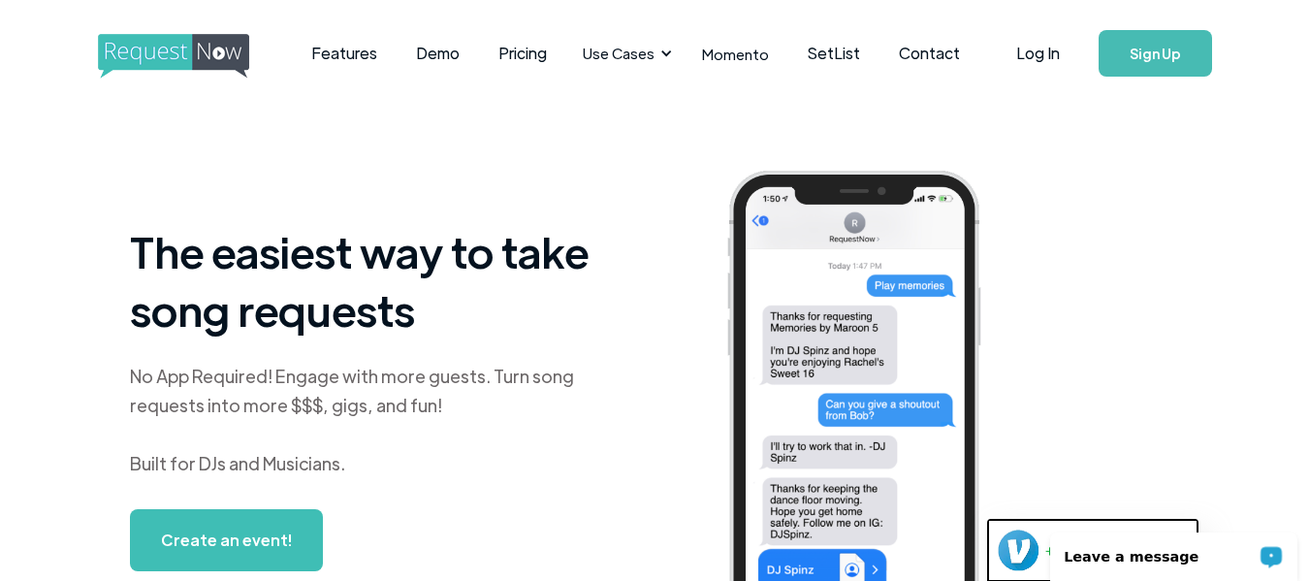
click at [979, 38] on link "Sign Up" at bounding box center [1155, 53] width 113 height 47
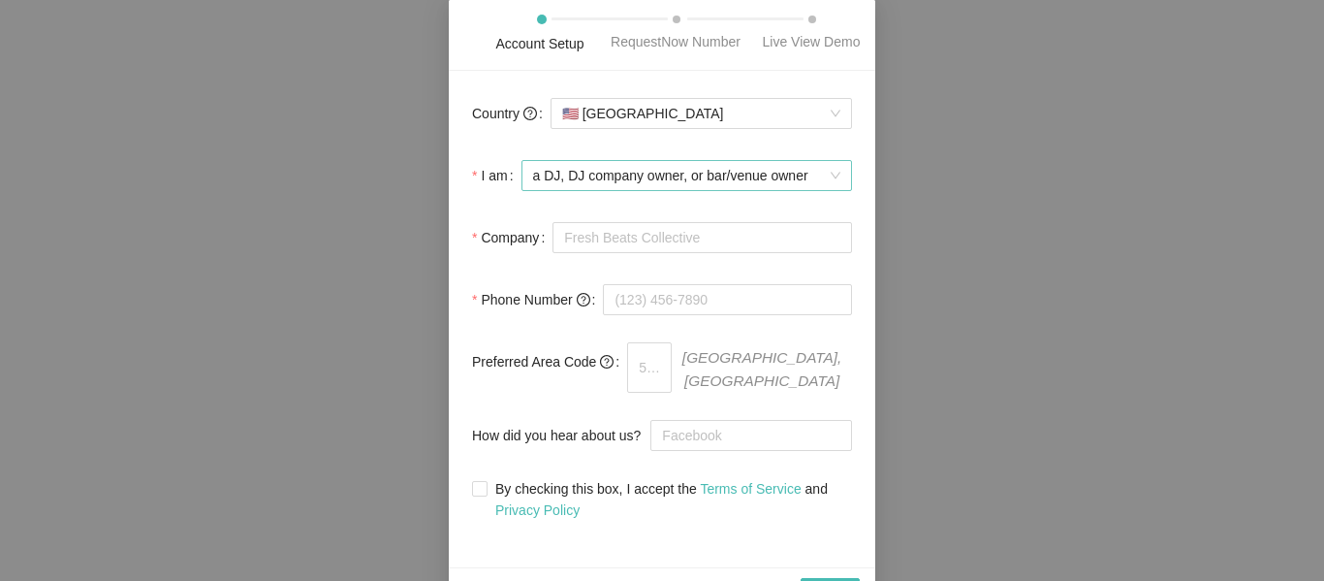
click at [837, 175] on span "a DJ, DJ company owner, or bar/venue owner" at bounding box center [686, 175] width 307 height 29
click at [835, 175] on span "a DJ, DJ company owner, or bar/venue owner" at bounding box center [686, 175] width 307 height 29
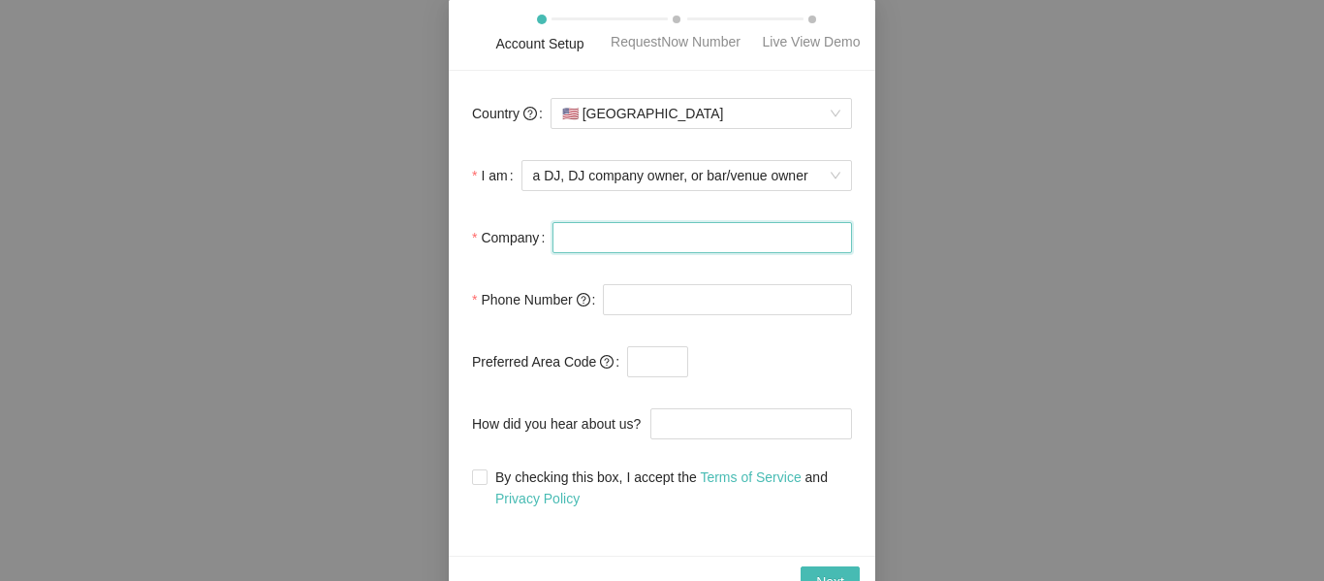
click at [735, 230] on input "Company" at bounding box center [703, 237] width 300 height 31
type input "Twin $ister"
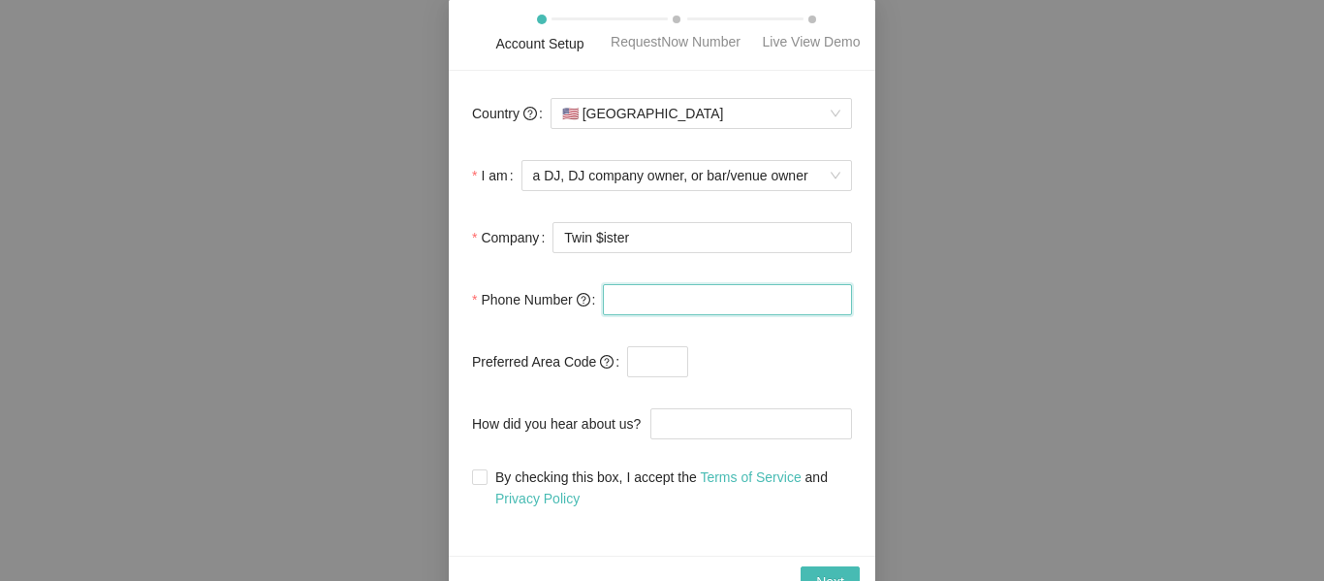
click at [698, 302] on input "tel" at bounding box center [727, 299] width 249 height 31
type input "(618) 509-1398"
click at [646, 360] on input "text" at bounding box center [657, 361] width 61 height 31
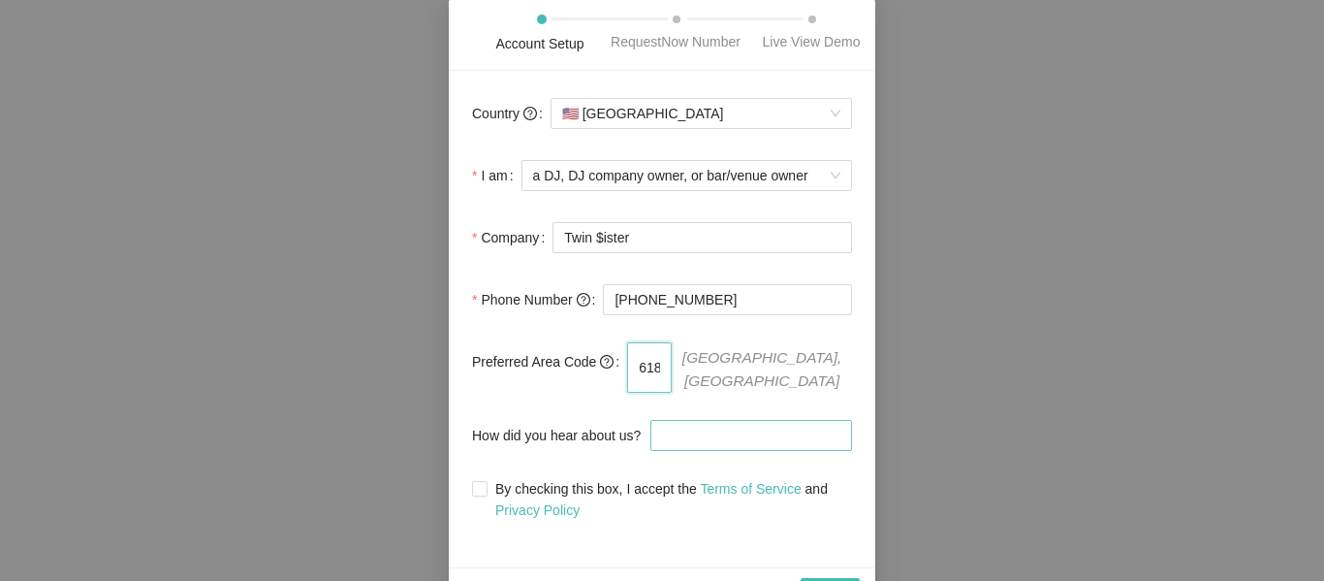
type input "618"
click at [759, 429] on input "How did you hear about us?" at bounding box center [752, 435] width 202 height 31
type input "YouTube"
click at [477, 481] on input "By checking this box, I accept the Terms of Service and Privacy Policy" at bounding box center [479, 488] width 14 height 14
checkbox input "true"
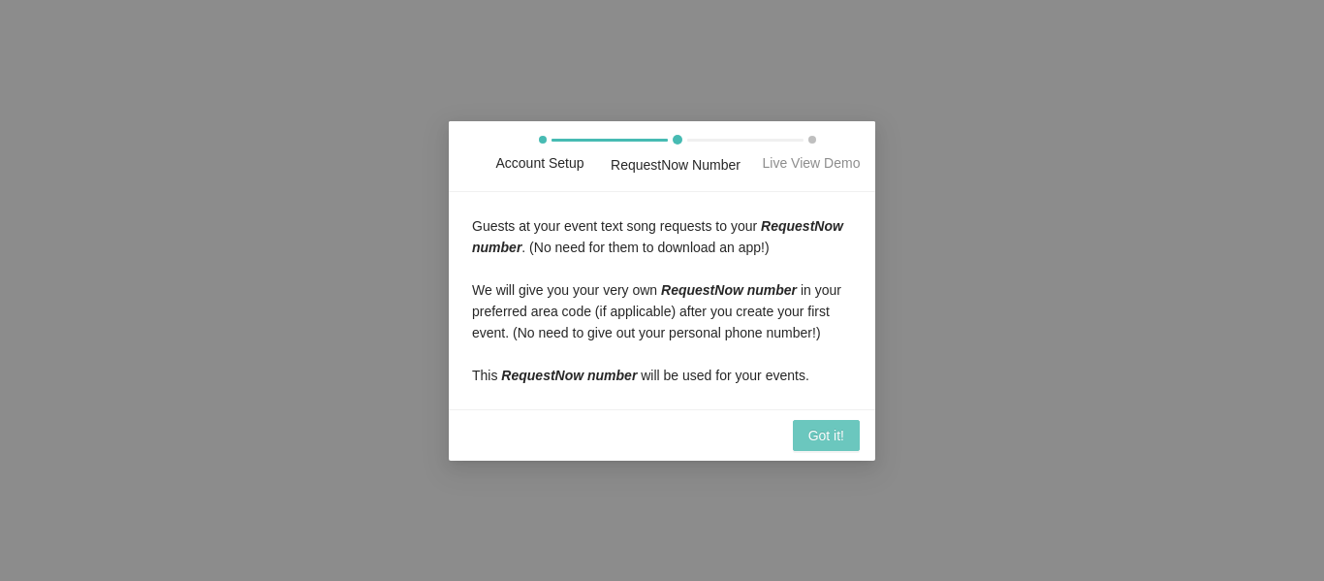
click at [839, 437] on span "Got it!" at bounding box center [827, 435] width 36 height 21
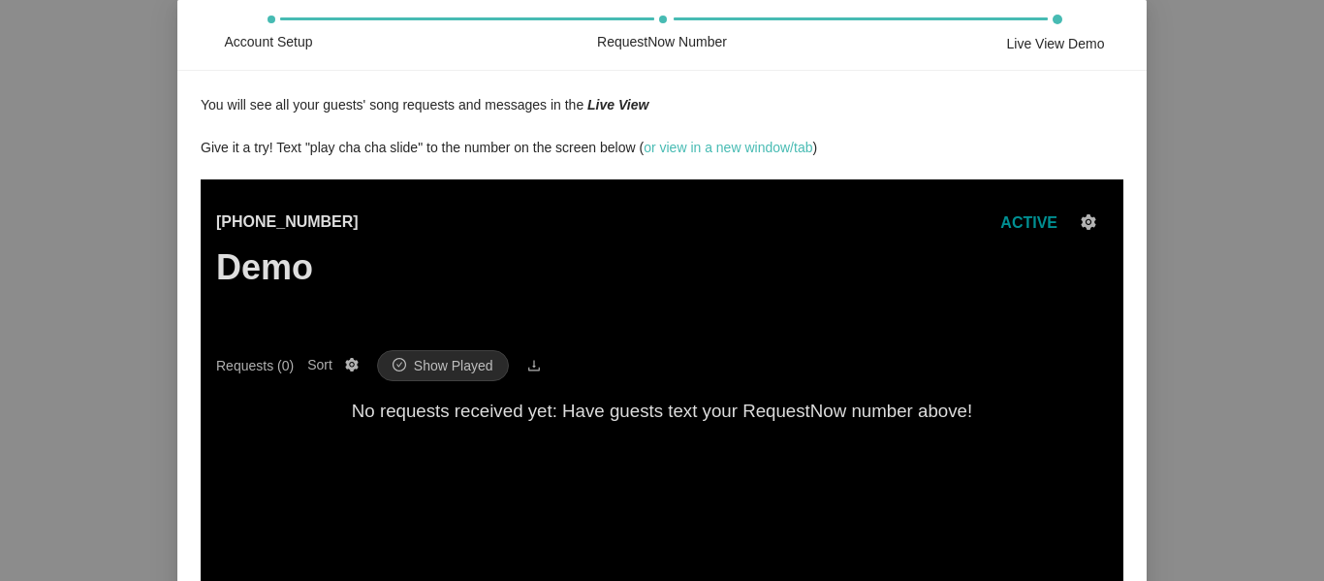
click at [1016, 225] on span "ACTIVE" at bounding box center [1029, 222] width 57 height 16
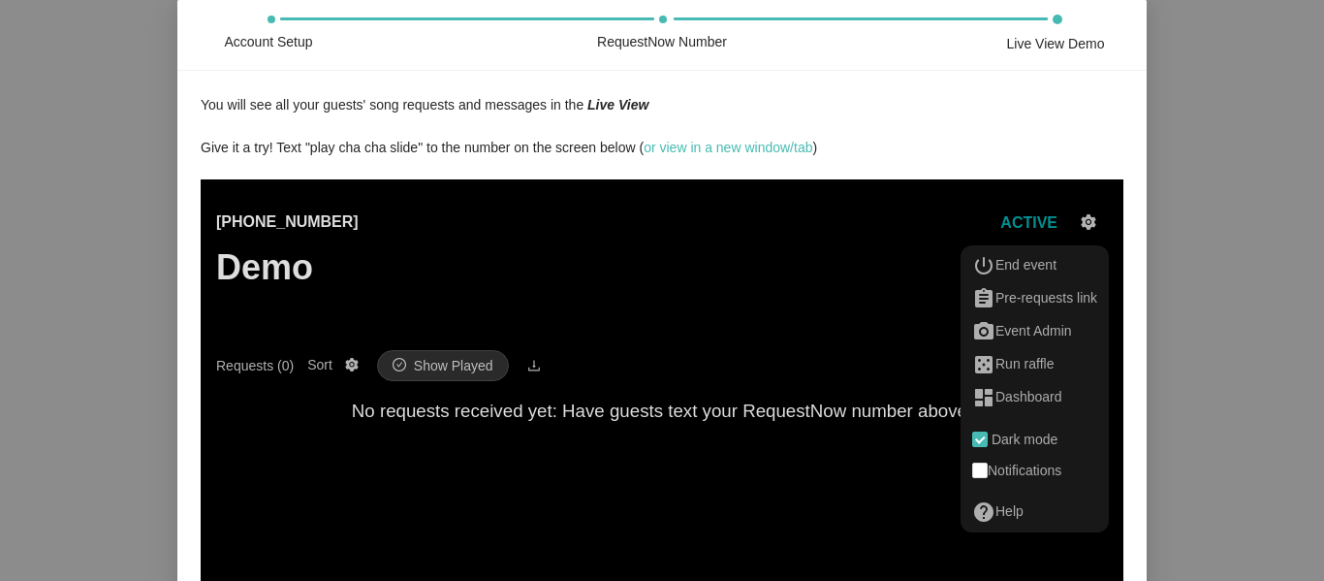
click at [863, 199] on main "(425) 657-3354 Demo ACTIVE Requests (0) Sort Show Played No requests received y…" at bounding box center [662, 479] width 892 height 600
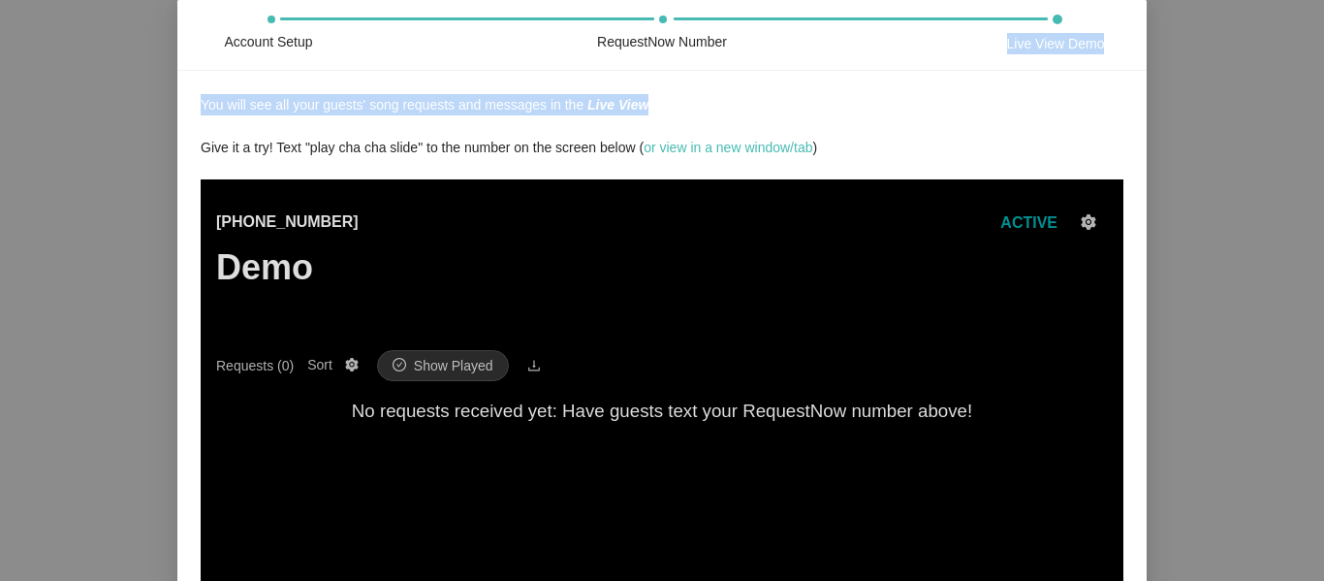
drag, startPoint x: 1085, startPoint y: 113, endPoint x: 1050, endPoint y: 71, distance: 55.1
click at [1050, 74] on div "You will see all your guests' song requests and messages in the Live View Give …" at bounding box center [662, 476] width 970 height 811
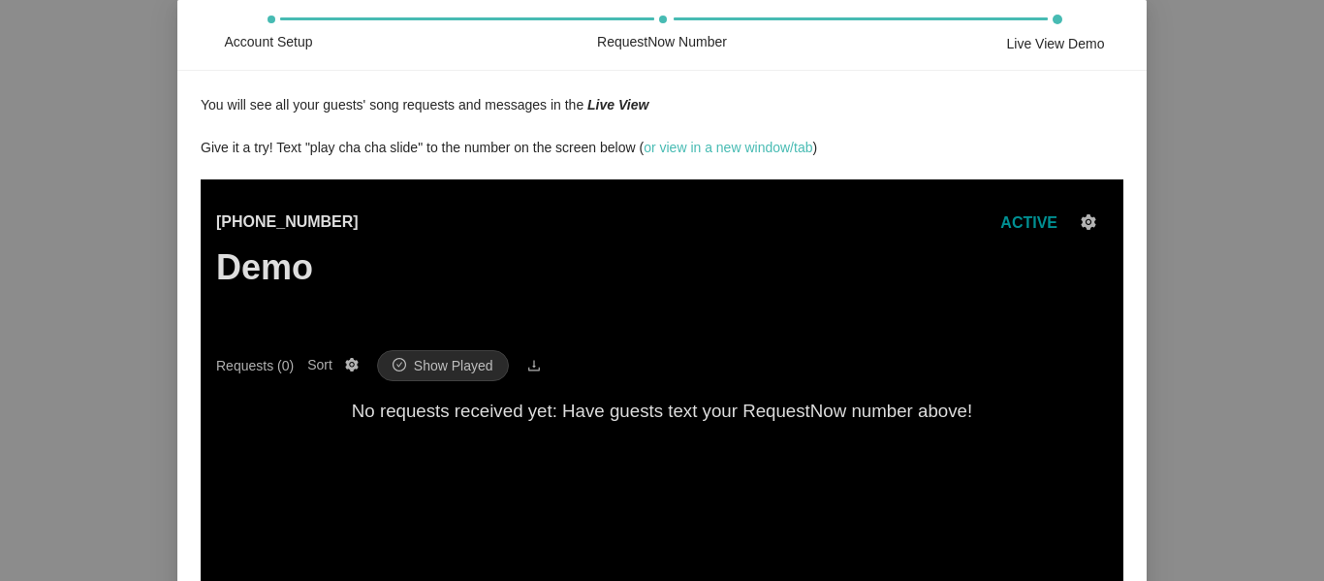
click at [1135, 23] on div "Account Setup RequestNow Number Live View Demo" at bounding box center [662, 35] width 970 height 71
drag, startPoint x: 1135, startPoint y: 24, endPoint x: 1131, endPoint y: 8, distance: 16.9
click at [1131, 8] on div "Account Setup RequestNow Number Live View Demo" at bounding box center [662, 35] width 970 height 71
click at [430, 366] on span "Show Played" at bounding box center [454, 365] width 80 height 21
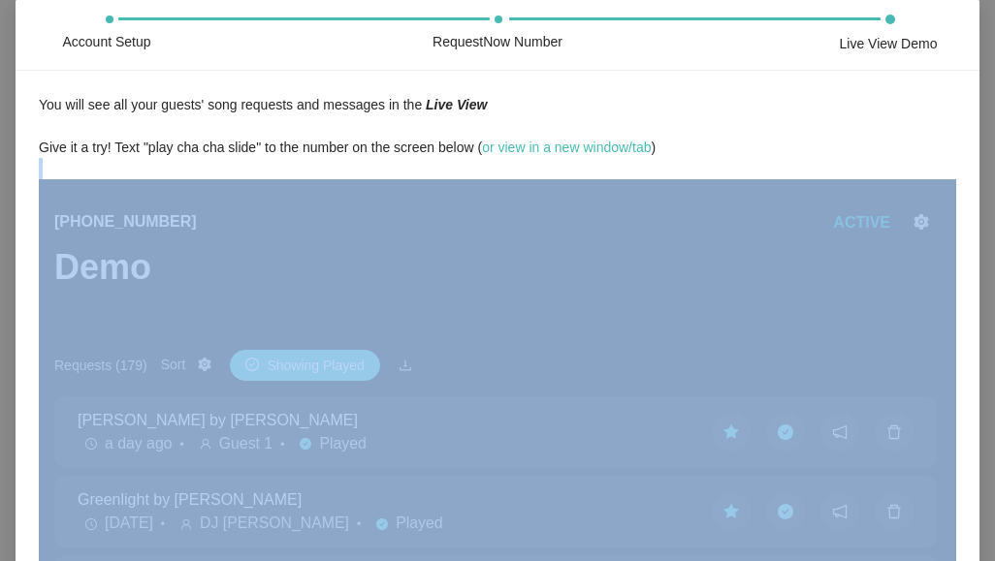
drag, startPoint x: 960, startPoint y: 197, endPoint x: 962, endPoint y: 147, distance: 49.5
click at [962, 147] on div "You will see all your guests' song requests and messages in the Live View Give …" at bounding box center [498, 476] width 964 height 811
click at [961, 145] on div "You will see all your guests' song requests and messages in the Live View Give …" at bounding box center [498, 476] width 964 height 811
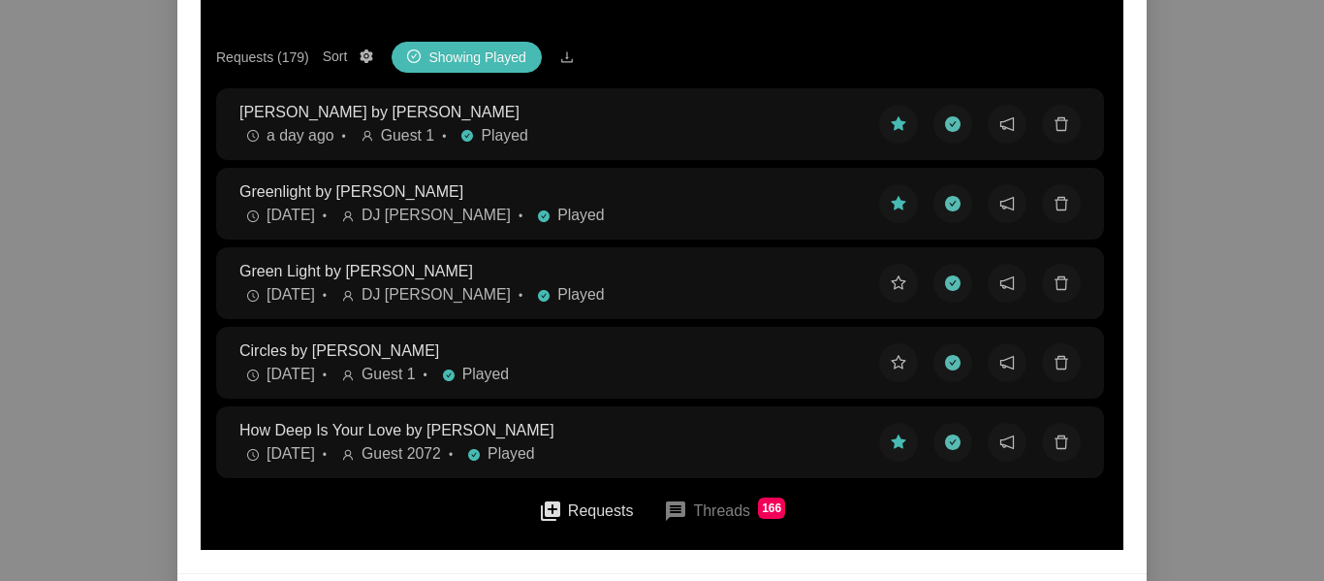
scroll to position [310, 0]
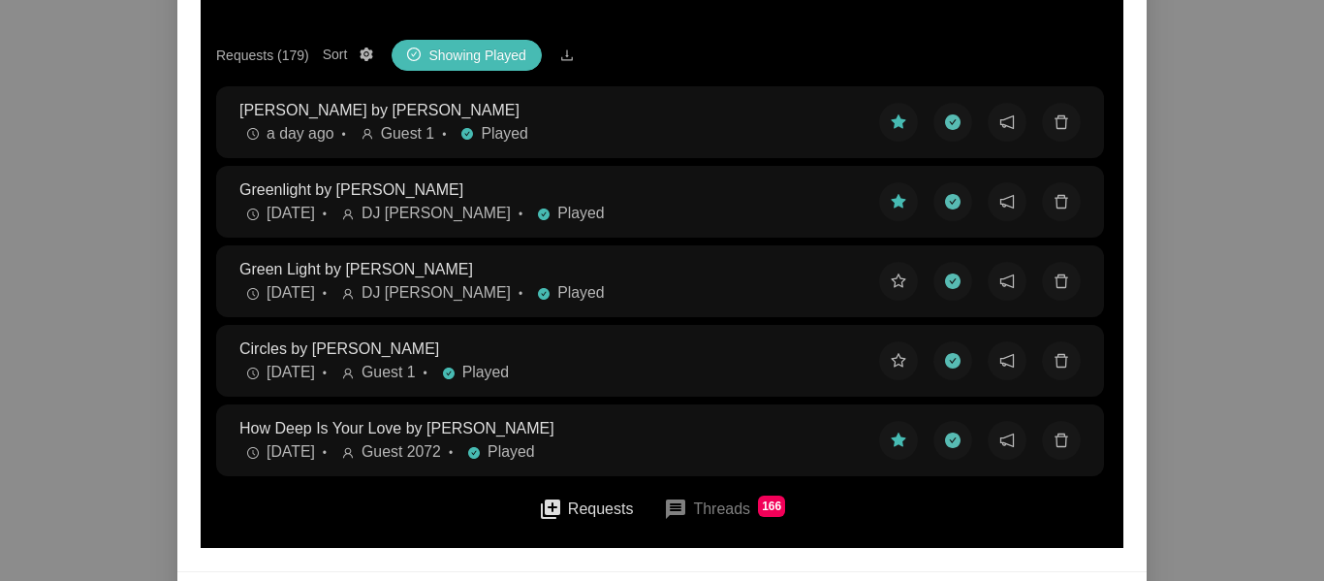
click at [914, 175] on li "Greenlight by Pitbull 3 days ago • DJ Chris Disc • Played" at bounding box center [660, 202] width 888 height 72
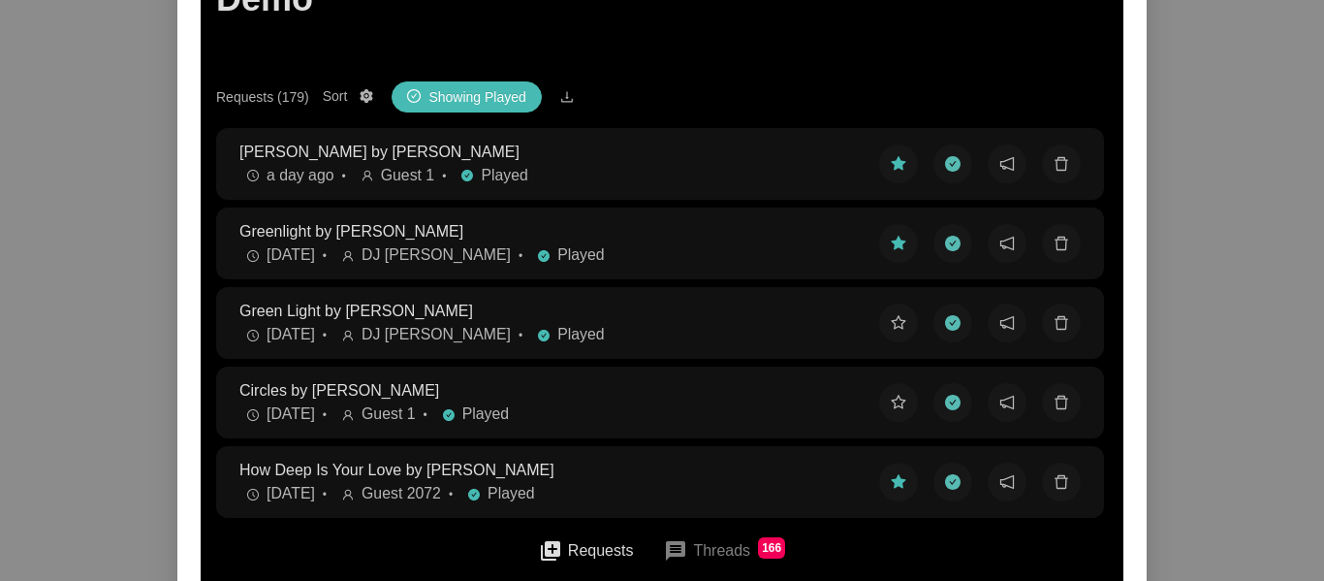
scroll to position [233, 0]
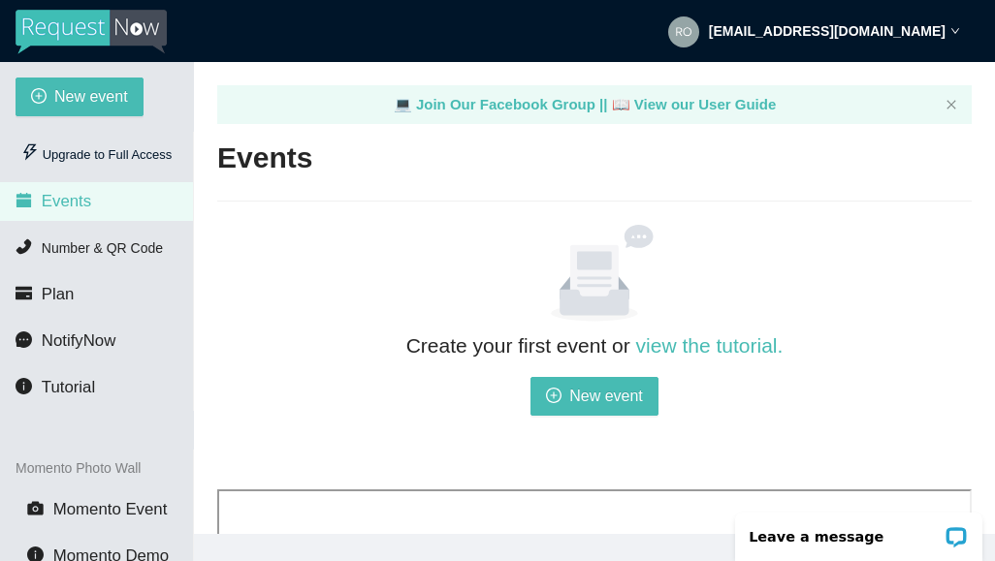
click at [863, 282] on div at bounding box center [594, 273] width 754 height 97
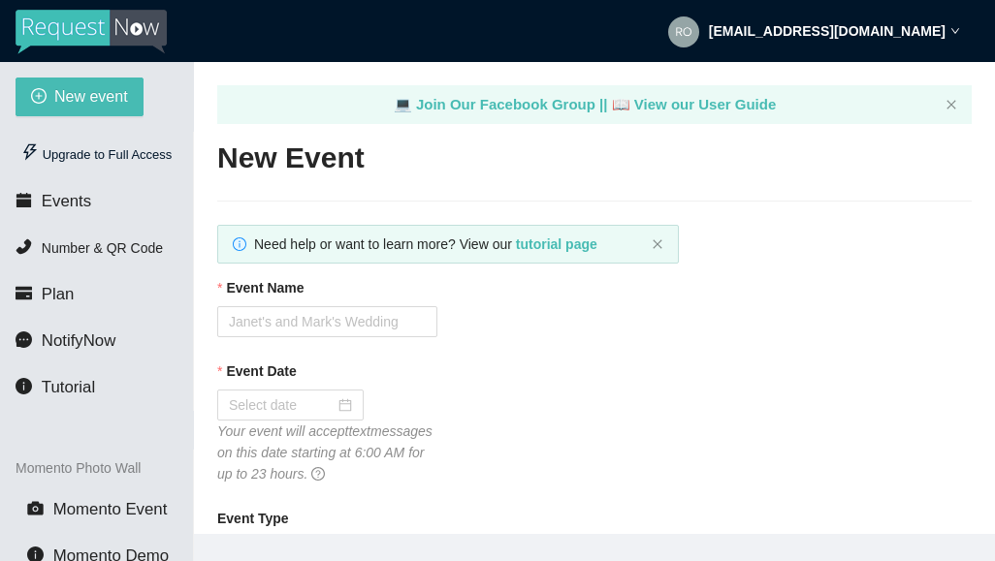
type textarea "[URL][DOMAIN_NAME]"
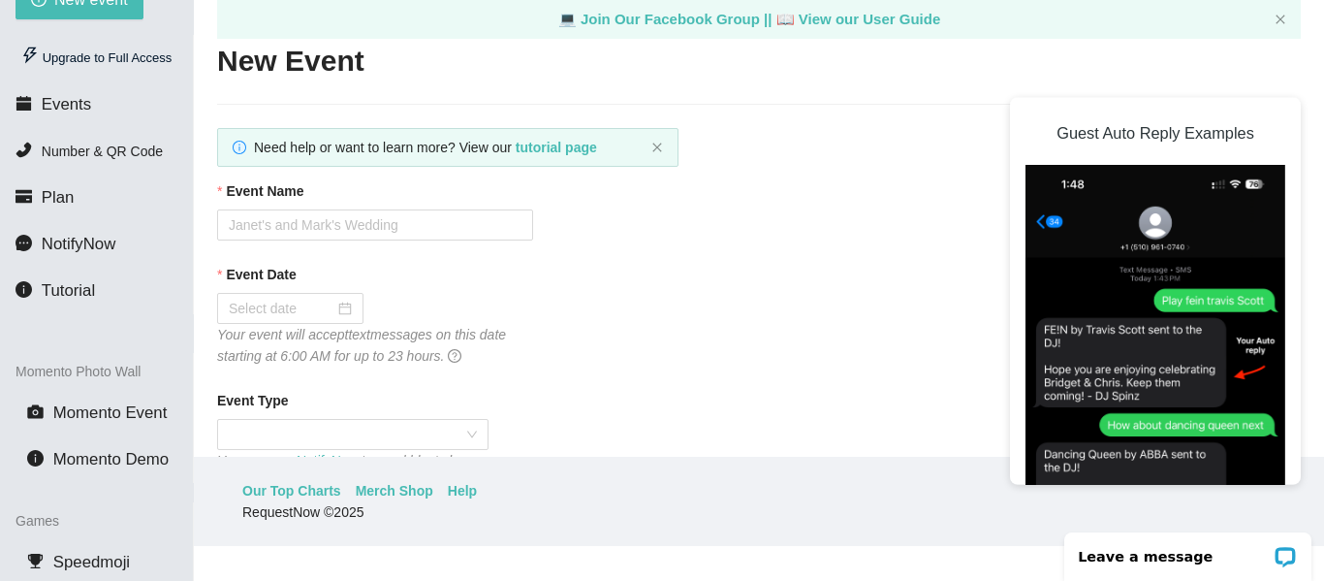
scroll to position [102, 0]
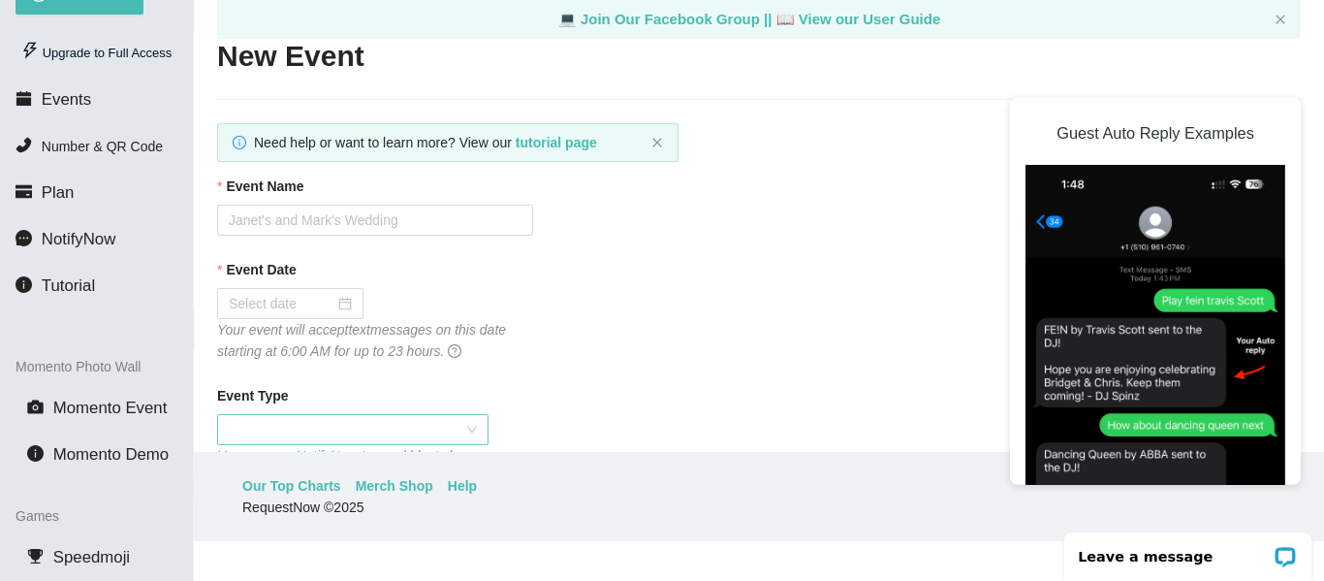
drag, startPoint x: 472, startPoint y: 428, endPoint x: 466, endPoint y: 438, distance: 12.1
click at [471, 428] on span at bounding box center [353, 429] width 248 height 29
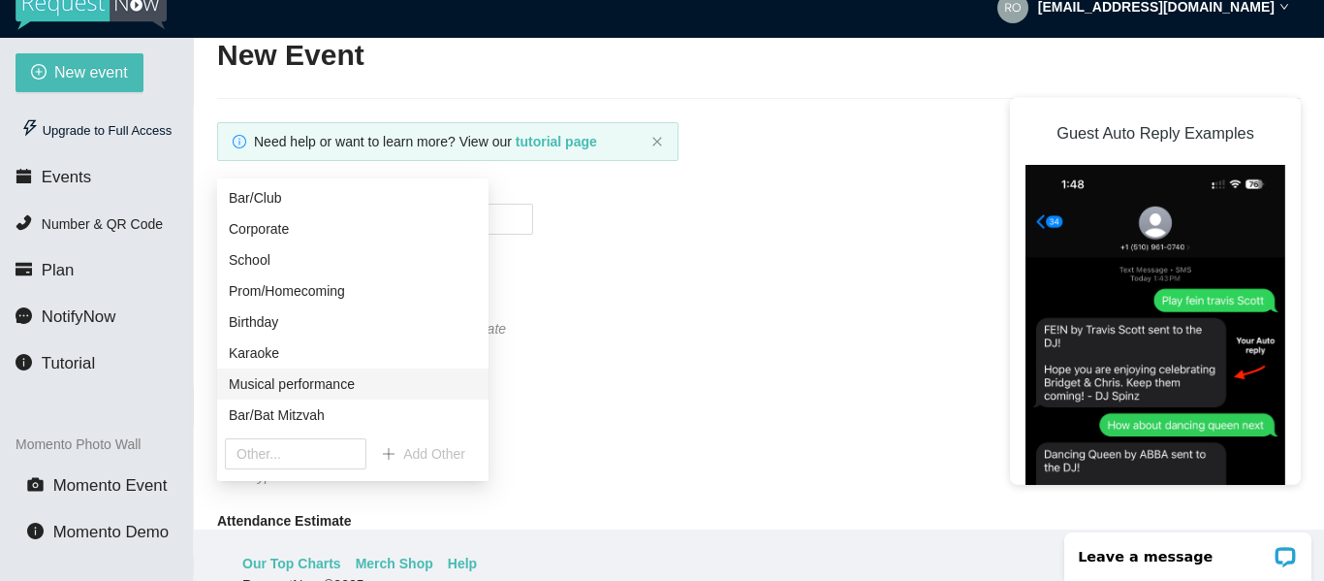
scroll to position [116, 0]
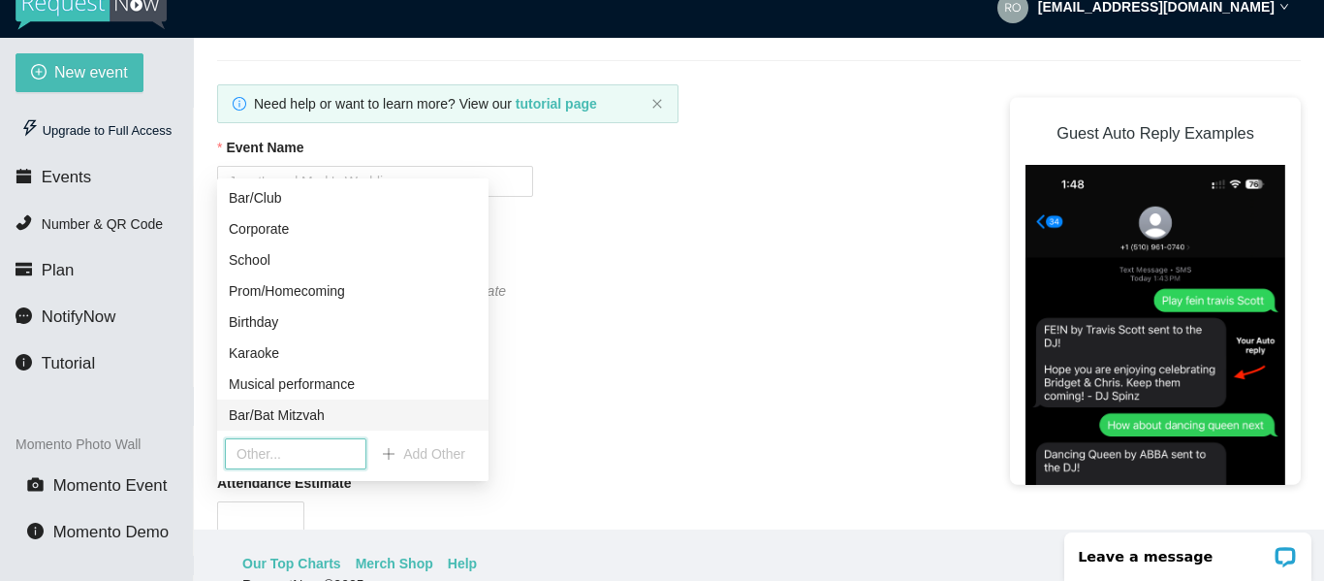
click at [255, 458] on input "text" at bounding box center [296, 453] width 142 height 31
type input "Picnic"
click at [600, 443] on div "Event Type You can use NotifyNow to send blasts by event type" at bounding box center [759, 397] width 1084 height 103
click at [600, 437] on div "Event Type You can use NotifyNow to send blasts by event type" at bounding box center [759, 397] width 1084 height 103
click at [430, 453] on span "Add Other" at bounding box center [434, 453] width 62 height 21
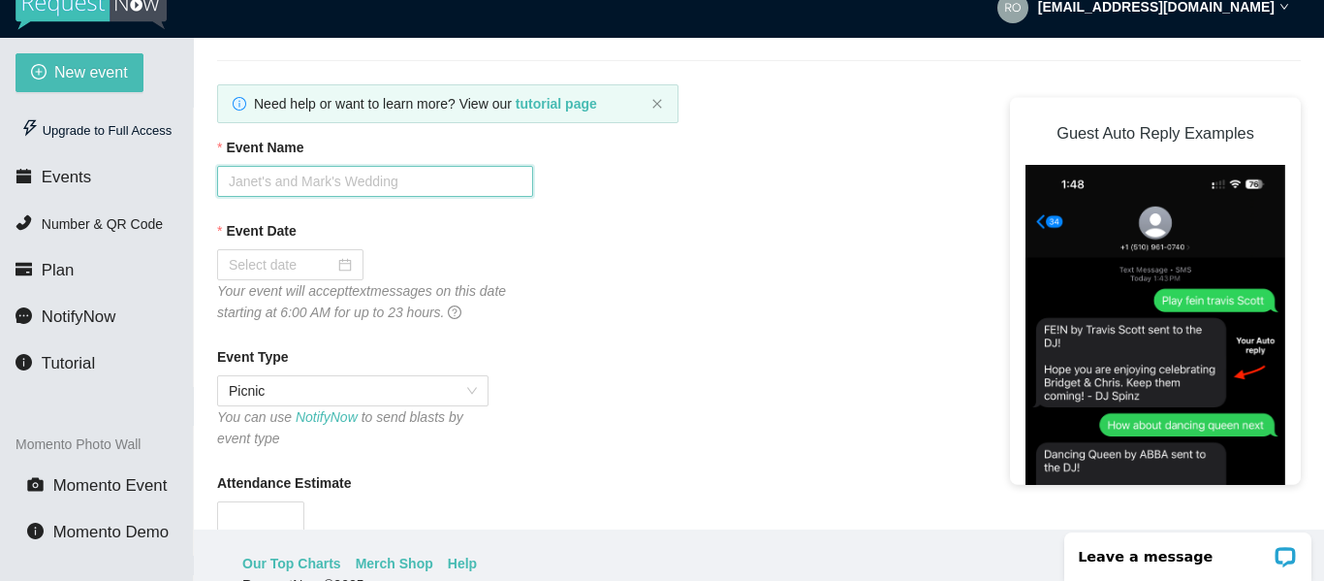
click at [475, 189] on input "Event Name" at bounding box center [375, 181] width 316 height 31
type input "Family Picnic"
click at [310, 264] on input "Event Date" at bounding box center [282, 264] width 106 height 21
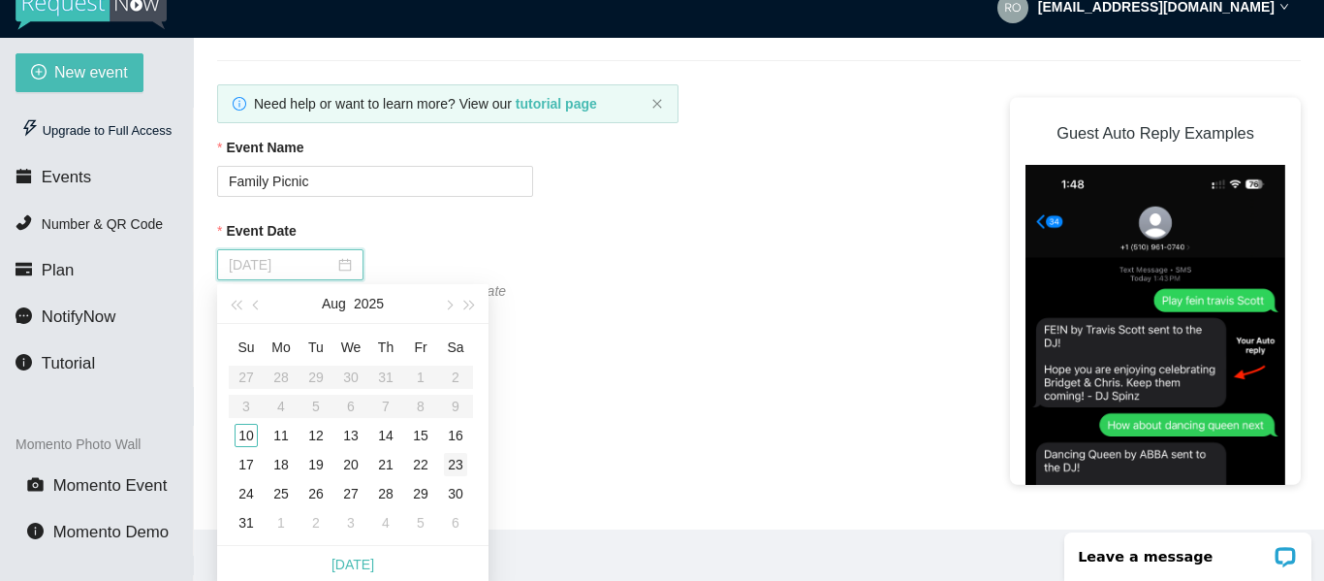
type input "08/23/2025"
click at [461, 462] on div "23" at bounding box center [455, 464] width 23 height 23
click at [692, 401] on div "Event Type Picnic You can use NotifyNow to send blasts by event type" at bounding box center [759, 397] width 1084 height 103
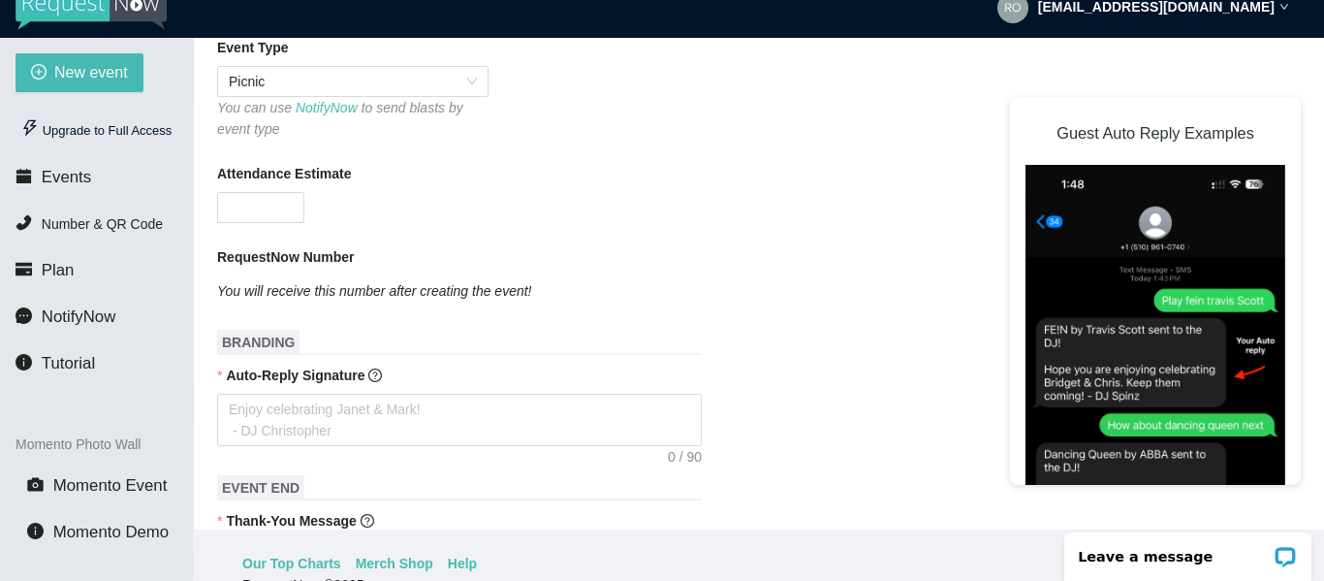
scroll to position [427, 0]
click at [247, 207] on input "Attendance Estimate" at bounding box center [260, 206] width 85 height 29
type input "100"
click at [799, 419] on div at bounding box center [759, 419] width 1084 height 52
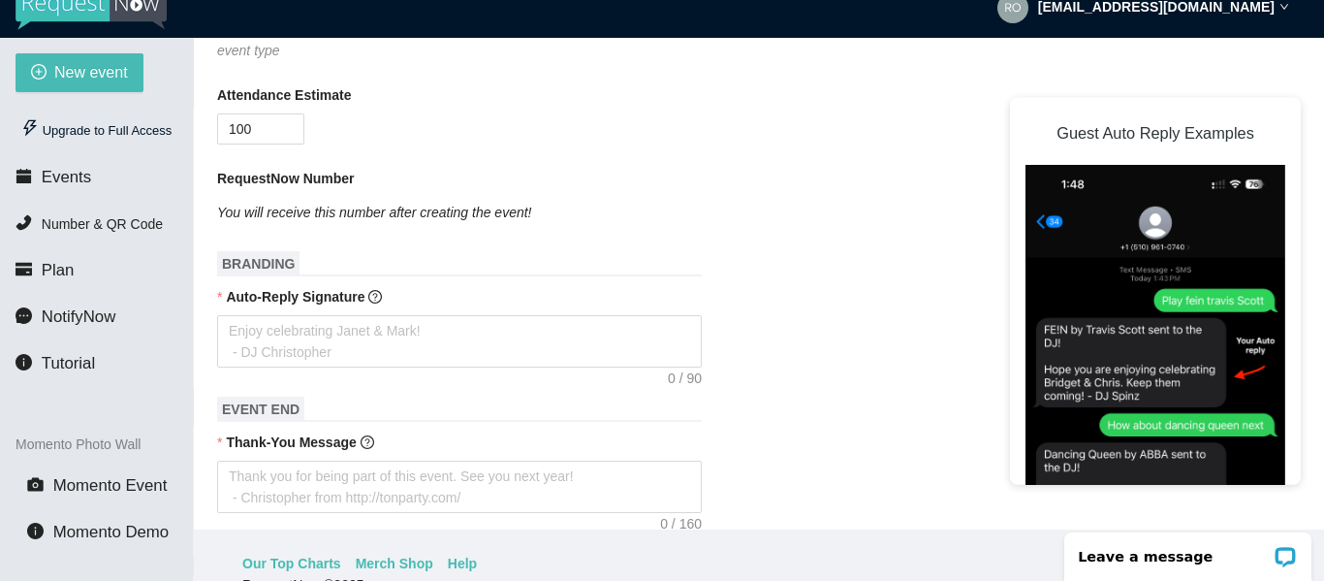
scroll to position [543, 0]
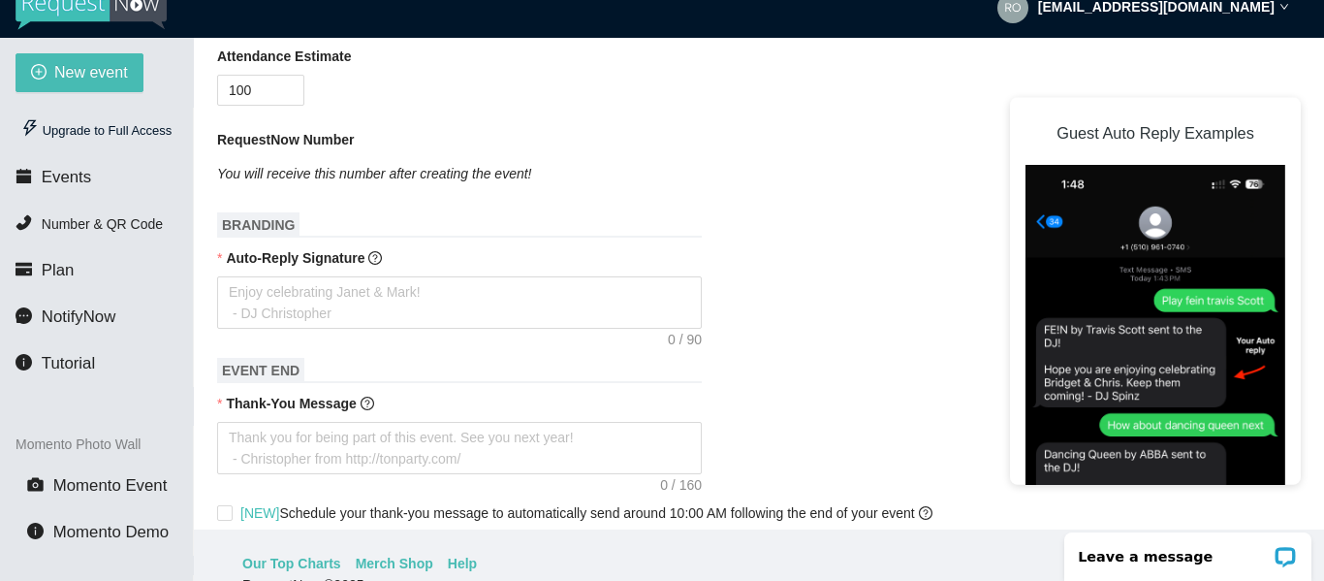
click at [802, 418] on div "Thank-You Message" at bounding box center [759, 407] width 1084 height 29
click at [448, 298] on textarea "Auto-Reply Signature" at bounding box center [459, 302] width 485 height 52
type textarea "E"
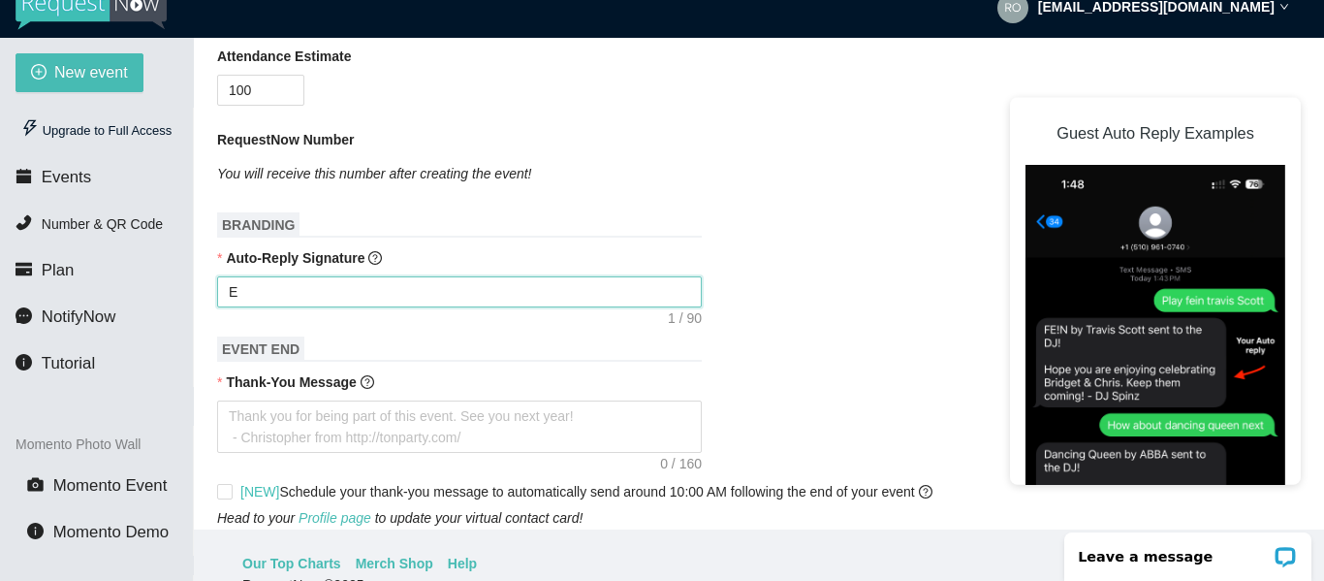
type textarea "En"
type textarea "Enj"
type textarea "Enjo"
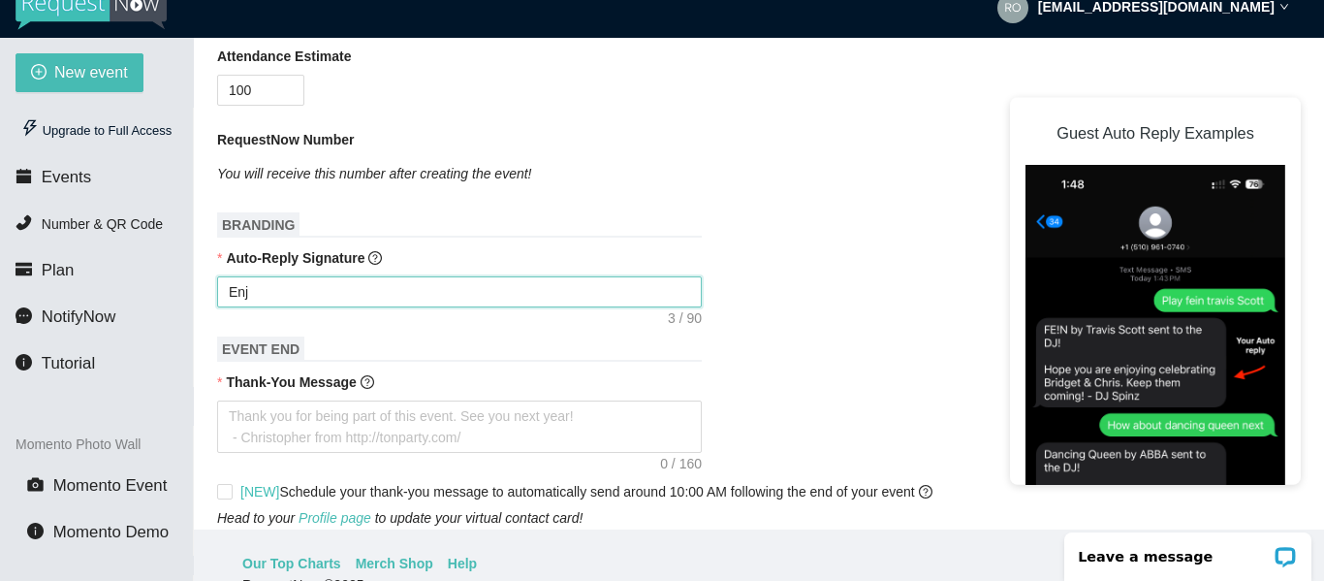
type textarea "Enjo"
type textarea "Enjoy"
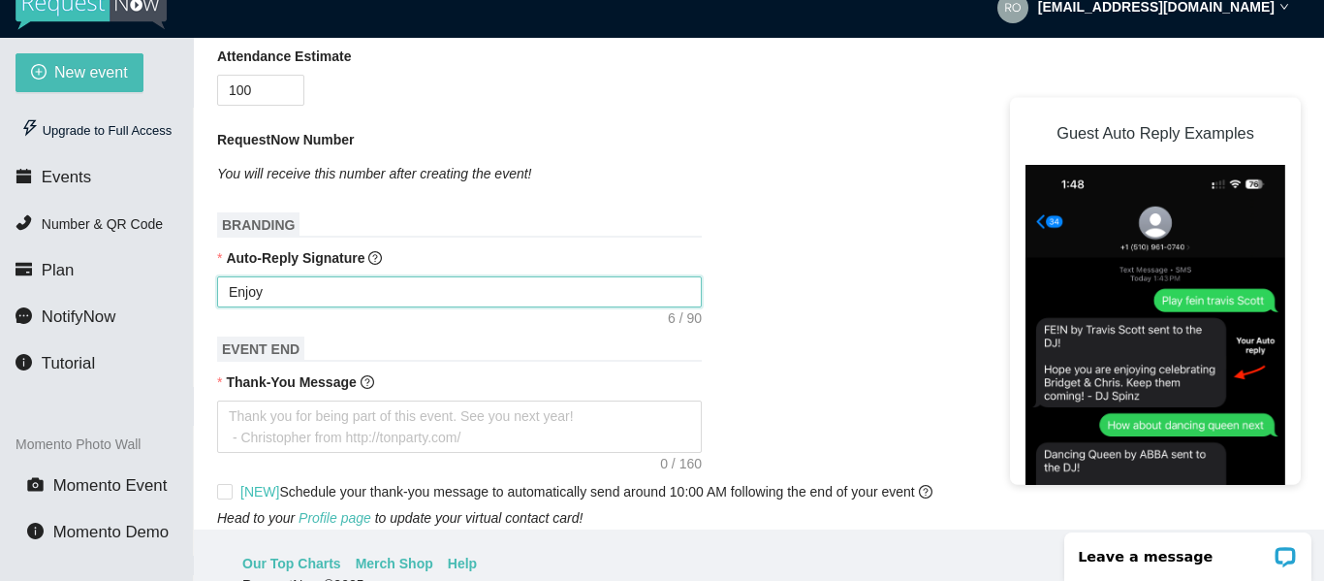
type textarea "Enjoy T"
type textarea "Enjoy Th"
type textarea "Enjoy The"
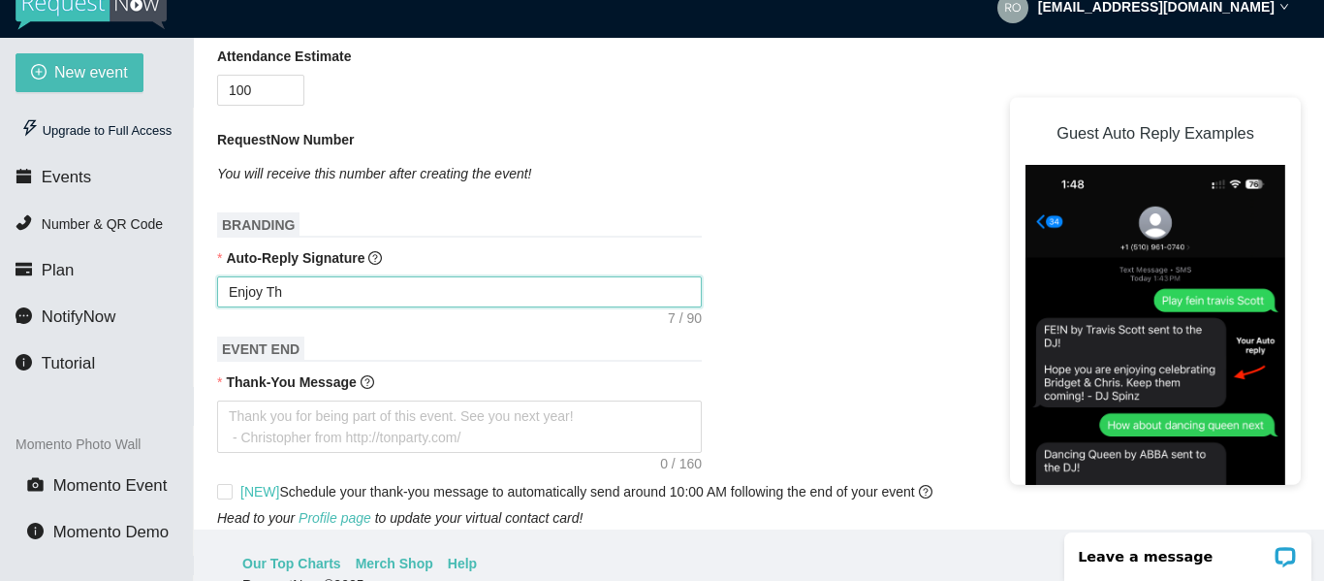
type textarea "Enjoy The"
type textarea "Enjoy The F"
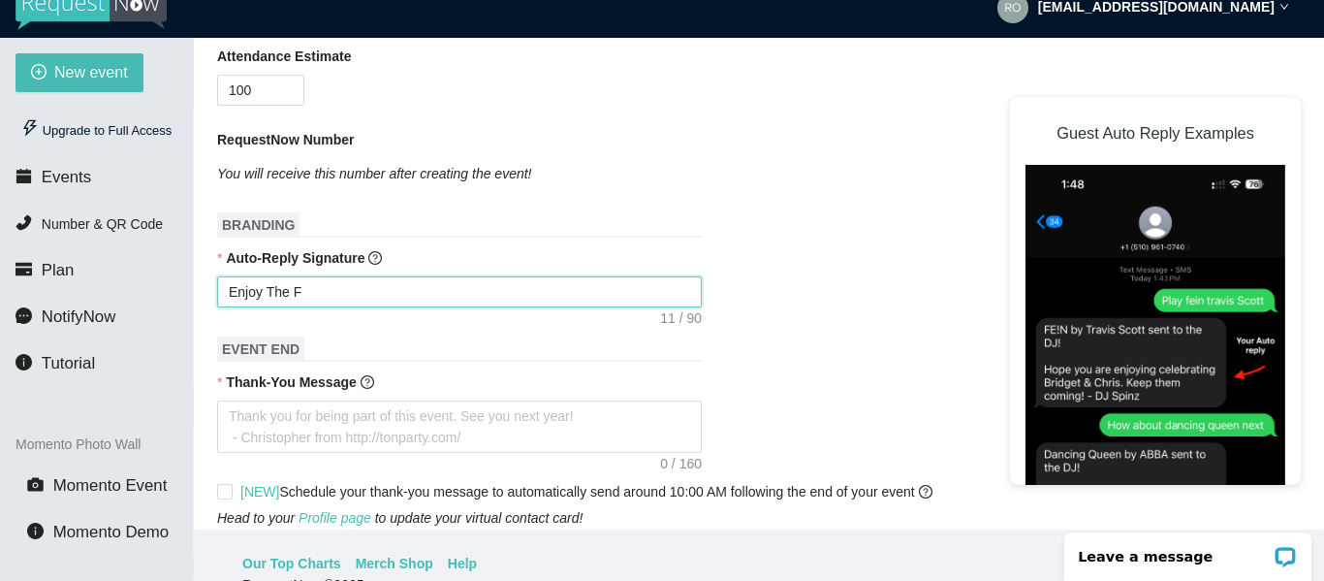
type textarea "Enjoy The Fa"
type textarea "Enjoy The Fam"
type textarea "Enjoy The Fami"
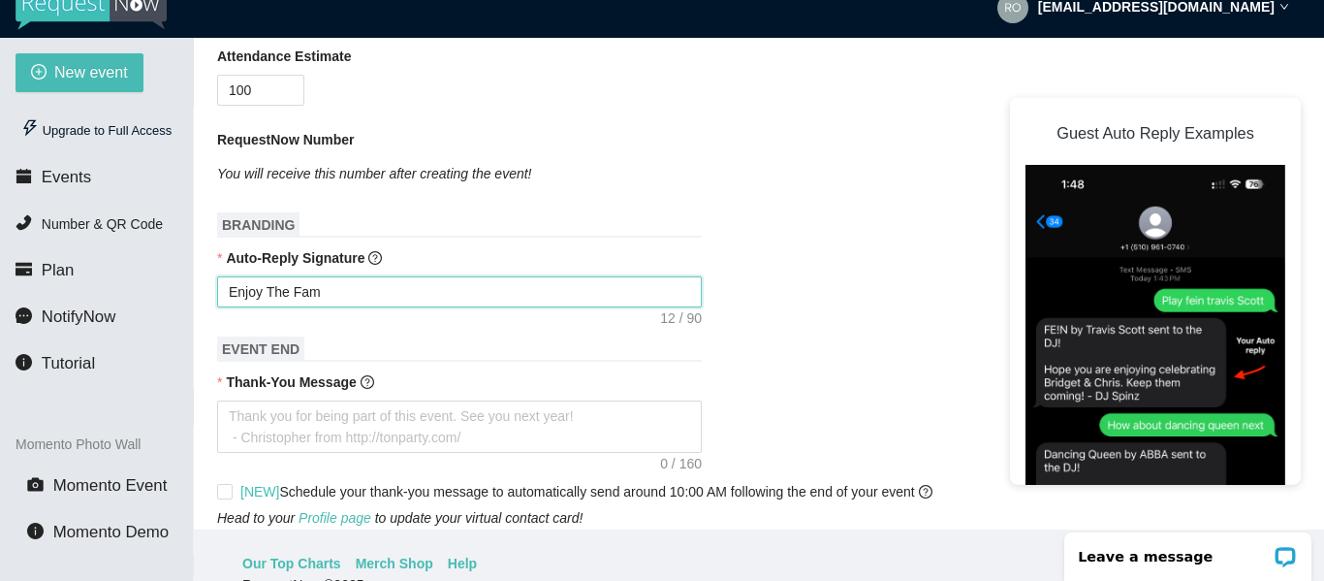
type textarea "Enjoy The Fami"
type textarea "Enjoy The Famil"
type textarea "Enjoy The Family"
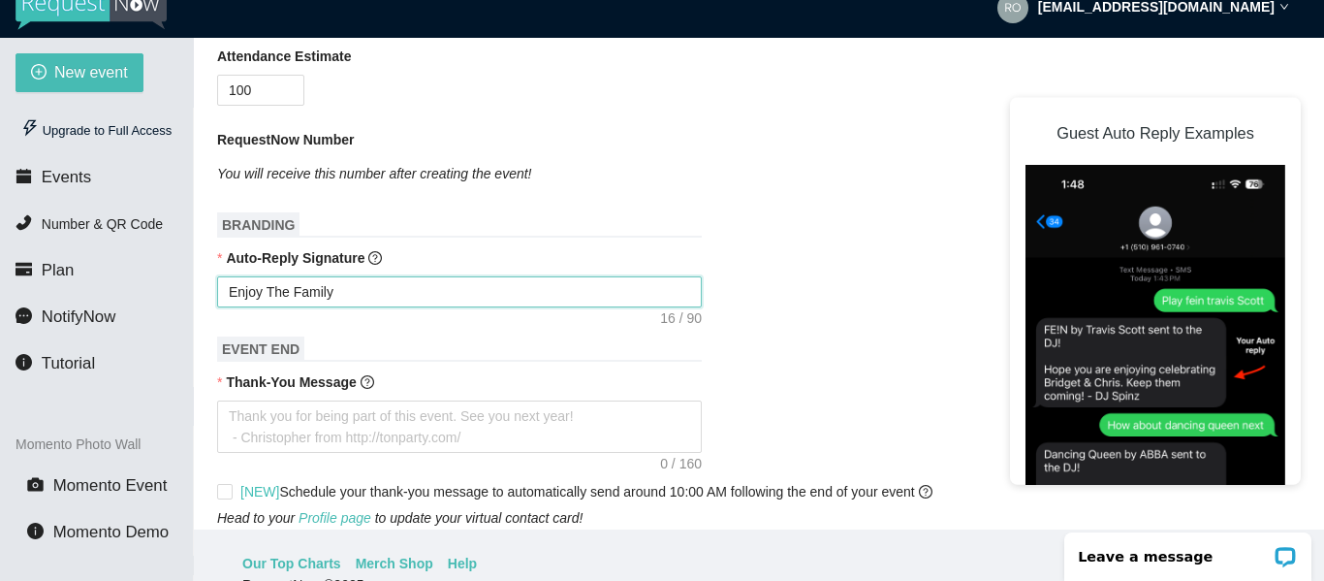
type textarea "Enjoy The Family"
type textarea "Enjoy The Family G"
type textarea "Enjoy The Family Ga"
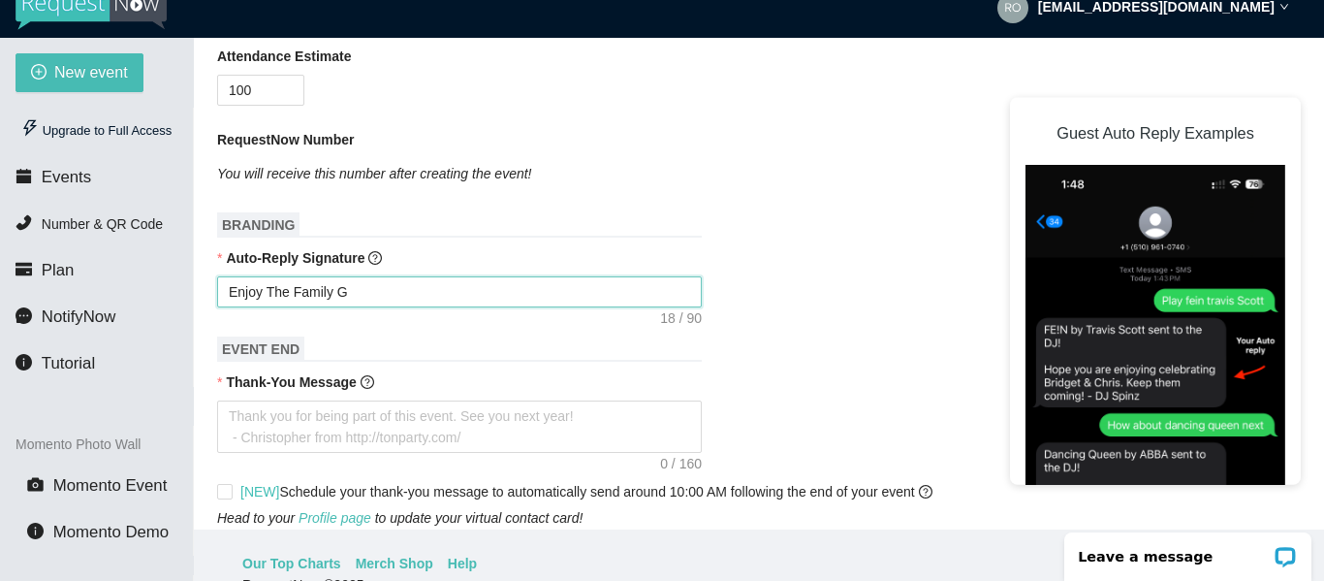
type textarea "Enjoy The Family Ga"
type textarea "Enjoy The Family Gat"
type textarea "Enjoy The Family Gath"
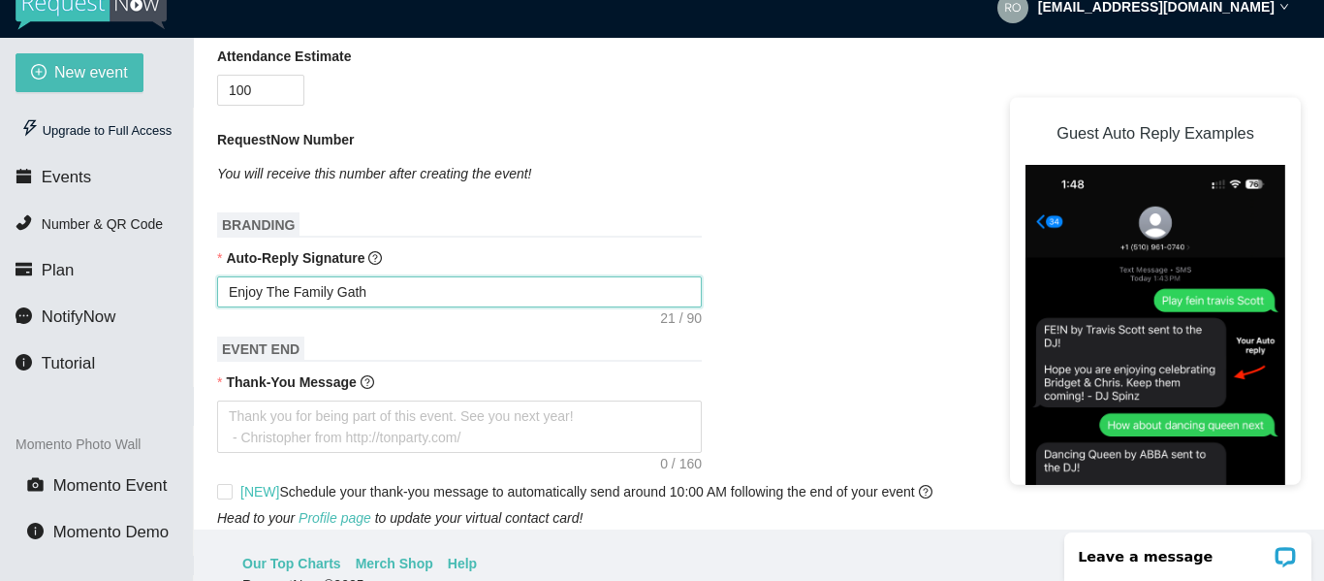
type textarea "Enjoy The Family Gathe"
type textarea "Enjoy The Family Gather"
type textarea "Enjoy The Family Gatheri"
type textarea "Enjoy The Family Gatherin"
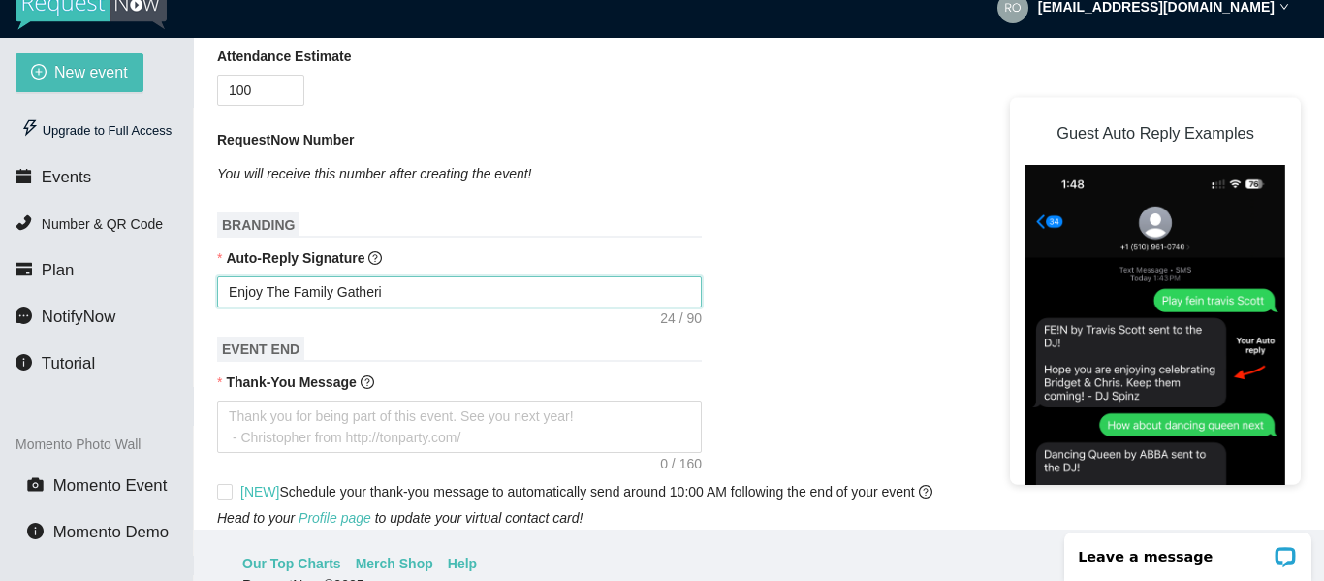
type textarea "Enjoy The Family Gatherin"
type textarea "Enjoy The Family Gathering"
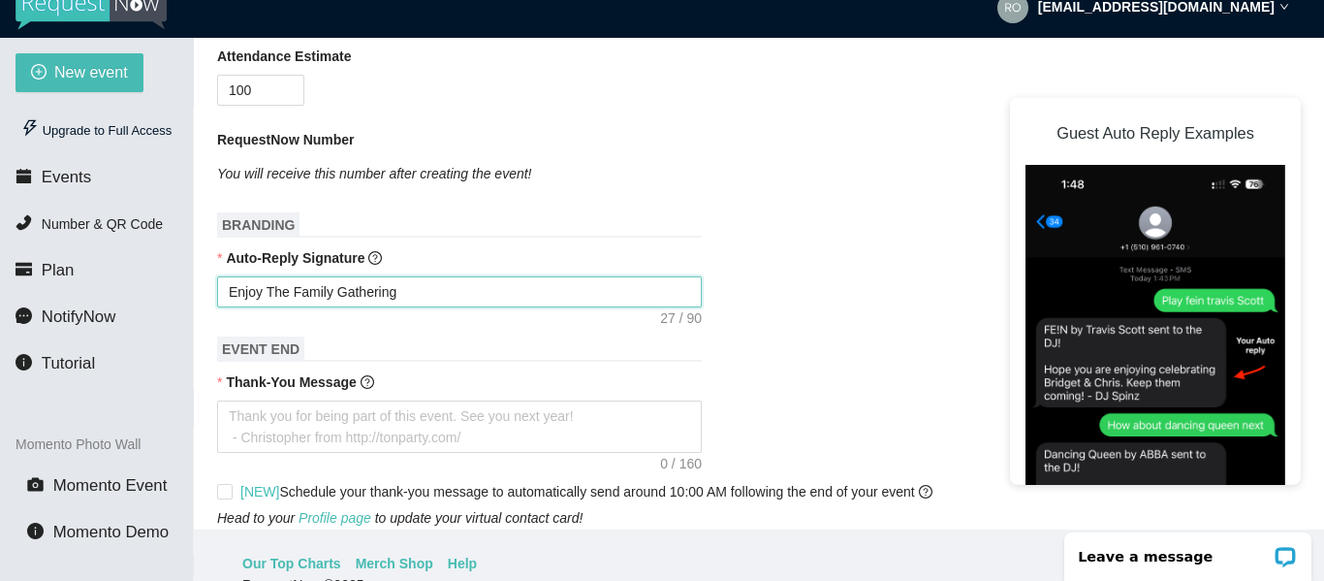
type textarea "Enjoy The Family Gathering"
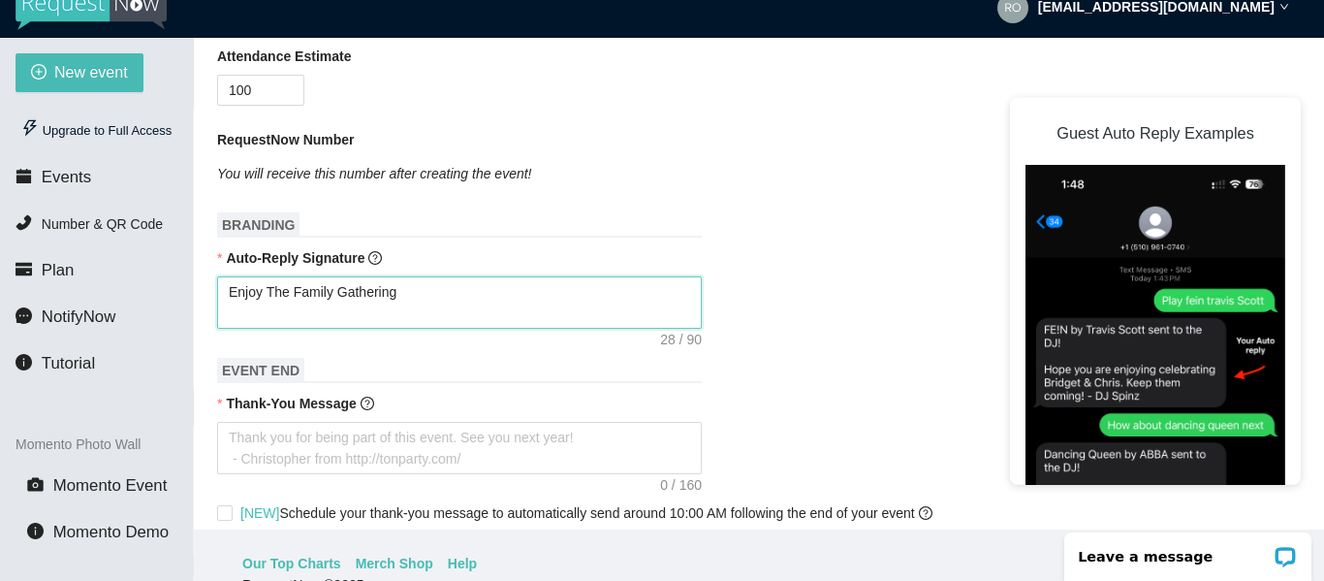
click at [448, 298] on textarea "Enjoy The Family Gathering" at bounding box center [459, 302] width 485 height 52
type textarea "Enjoy The Family Gathering D"
type textarea "Enjoy The Family Gathering DJ"
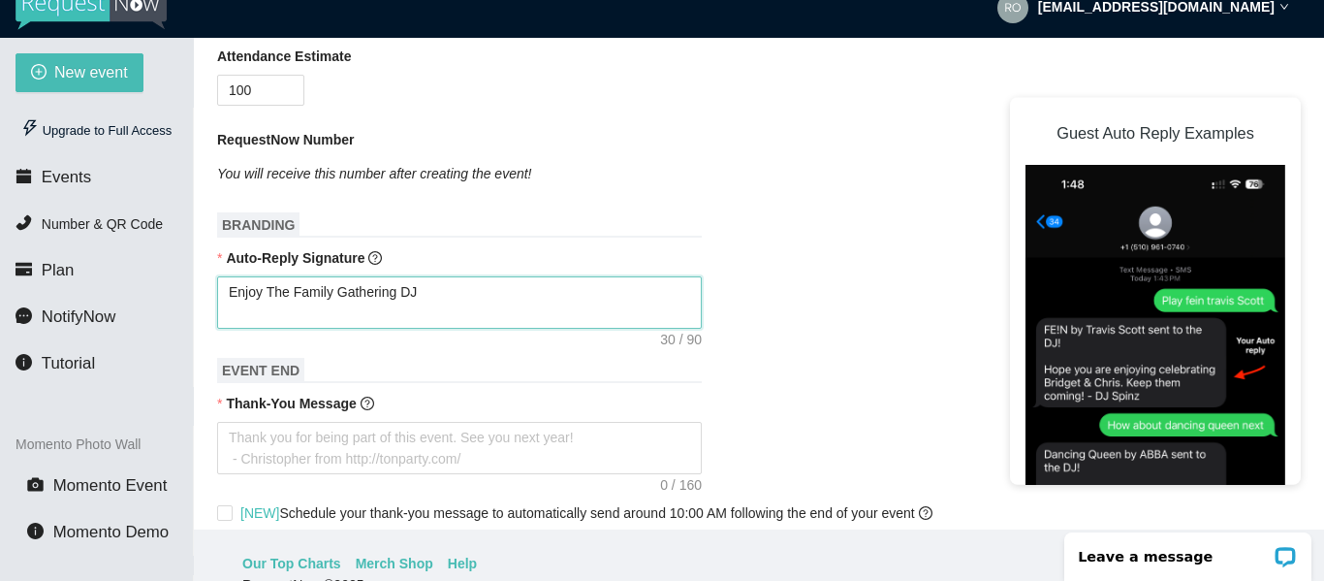
type textarea "Enjoy The Family Gathering DJ"
type textarea "Enjoy The Family Gathering DJ C"
type textarea "Enjoy The Family Gathering DJ Ch"
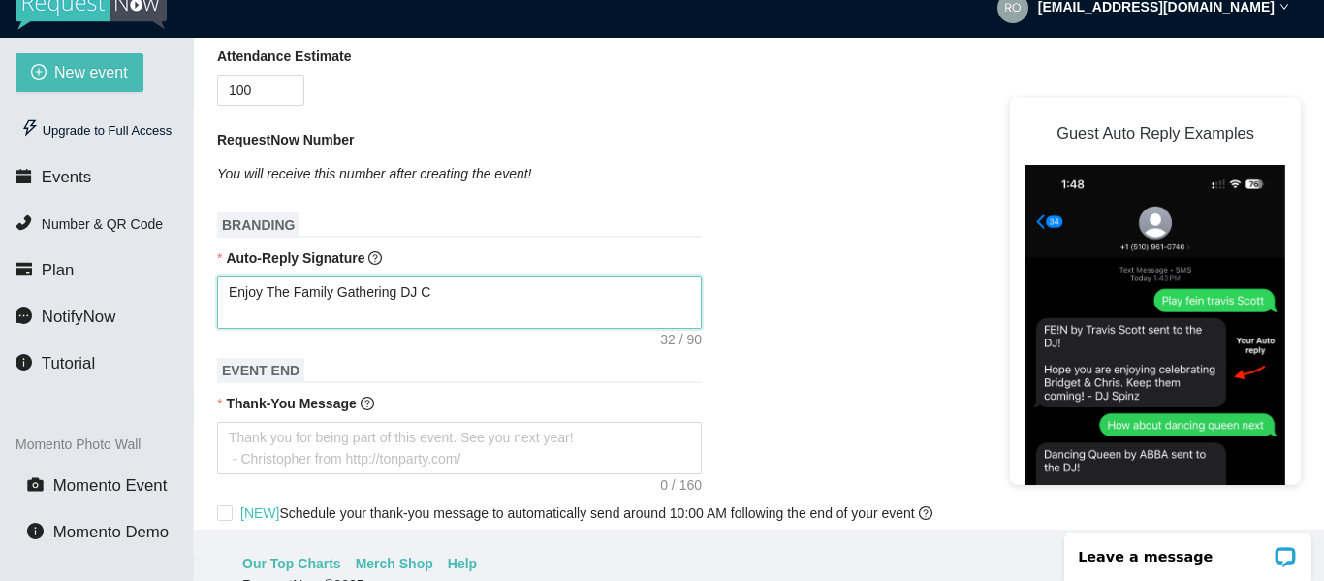
type textarea "Enjoy The Family Gathering DJ Ch"
type textarea "Enjoy The Family Gathering DJ Cha"
type textarea "Enjoy The Family Gathering DJ Chat"
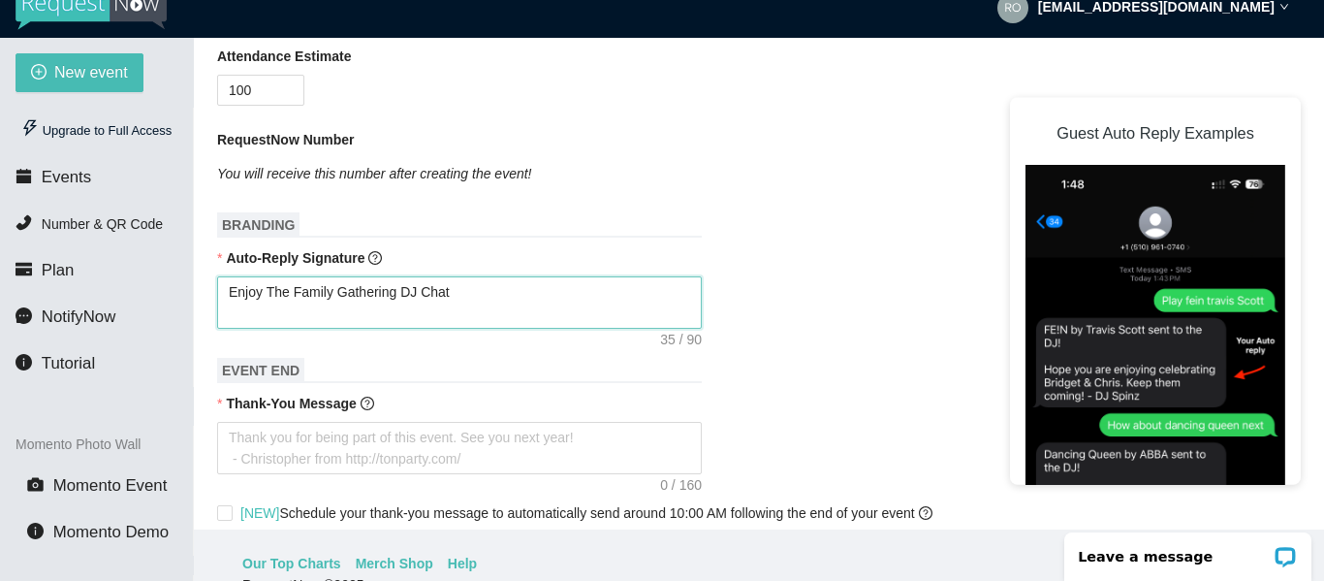
type textarea "Enjoy The Family Gathering DJ ChatR"
type textarea "Enjoy The Family Gathering DJ ChatRo"
type textarea "Enjoy The Family Gathering DJ ChatRoc"
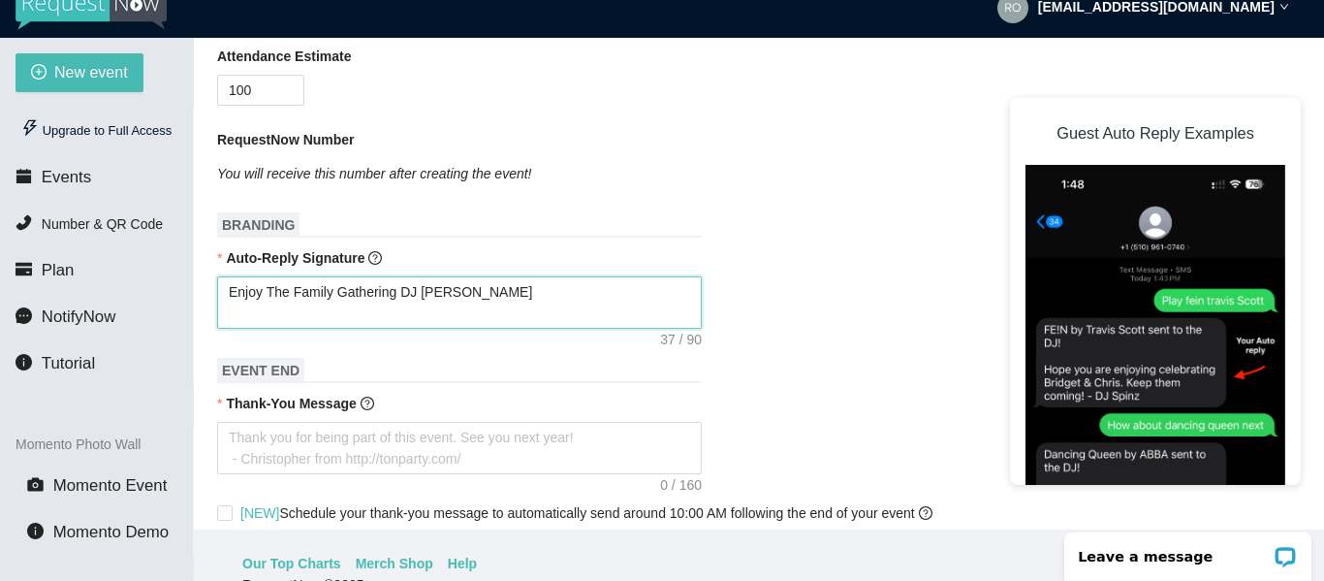
type textarea "Enjoy The Family Gathering DJ ChatRoc"
type textarea "Enjoy The Family Gathering DJ ChatRocT"
type textarea "Enjoy The Family Gathering DJ ChatRocTa"
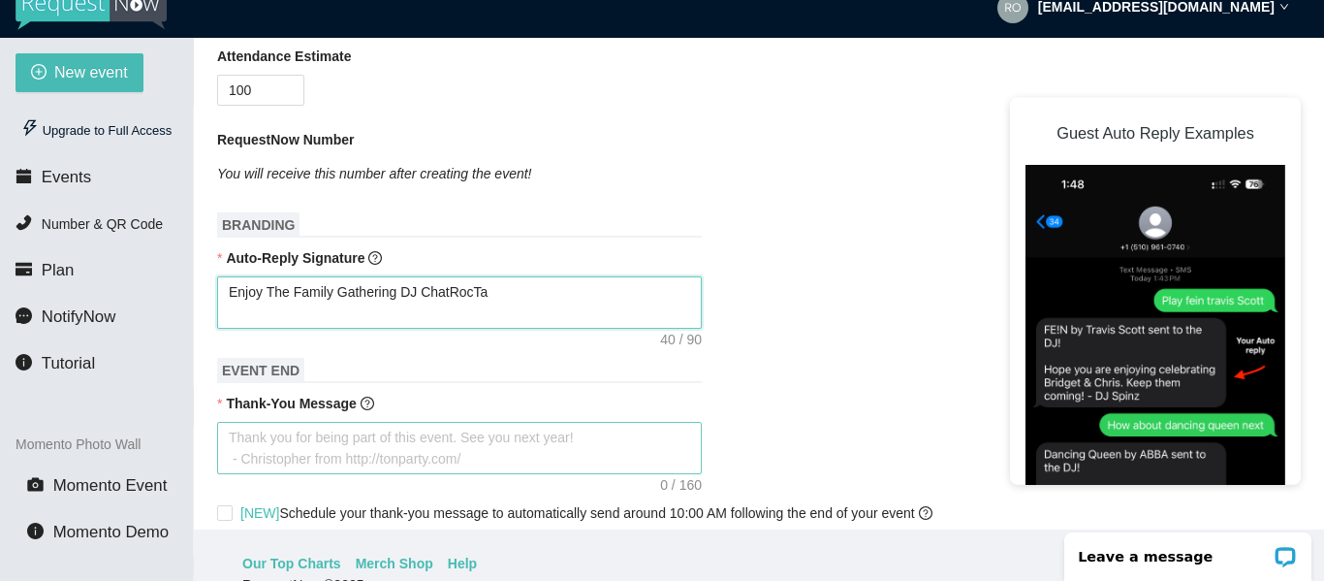
type textarea "Enjoy The Family Gathering DJ ChatRocTan"
type textarea "Enjoy The Family Gathering DJ ChatRocTank"
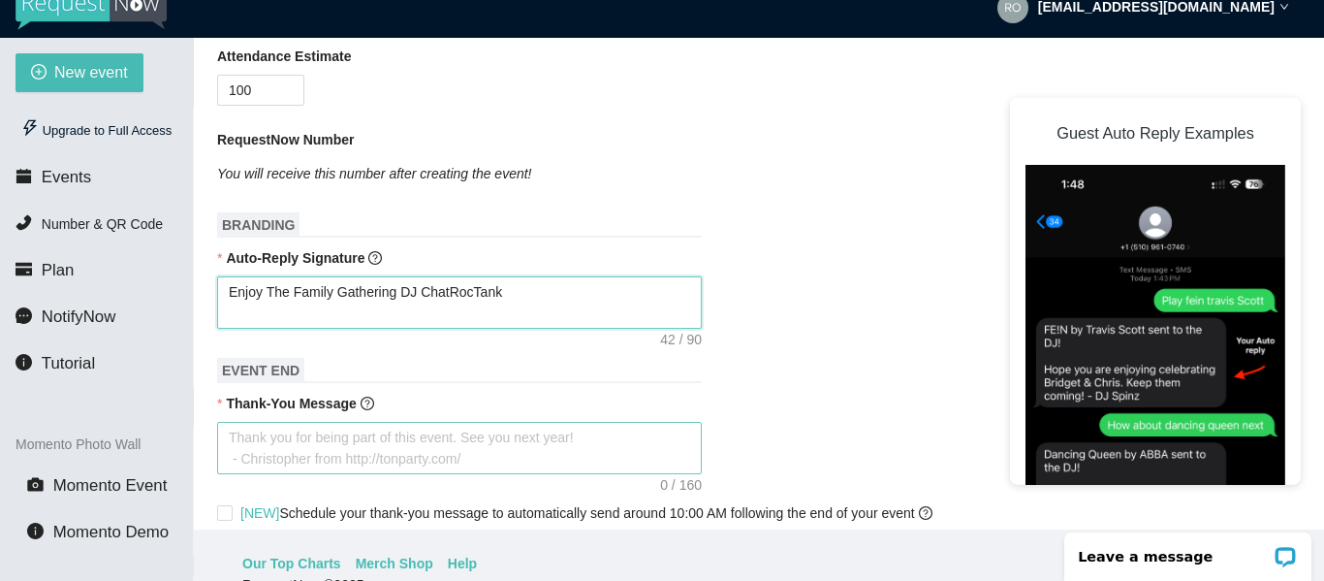
type textarea "Enjoy The Family Gathering DJ ChatRocTank"
type textarea "Enjoy The Family Gathering DJ ChatRocTank Y"
type textarea "Enjoy The Family Gathering DJ ChatRocTank Yo"
type textarea "Enjoy The Family Gathering DJ ChatRocTank You"
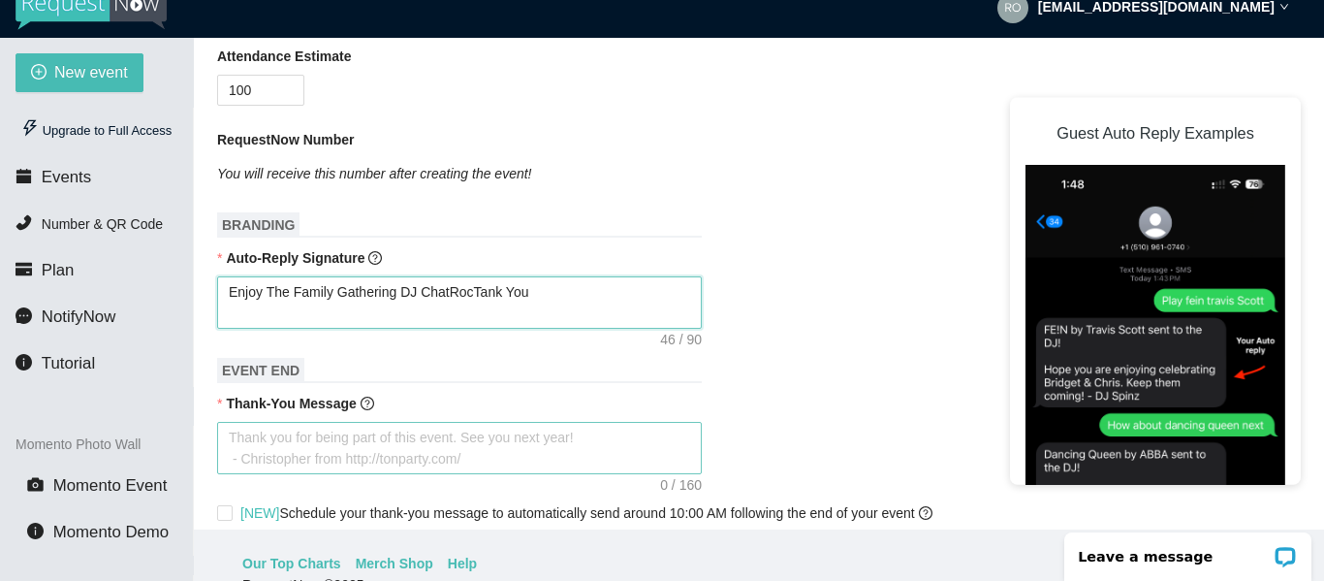
type textarea "Enjoy The Family Gathering DJ ChatRocTank Yo"
type textarea "Enjoy The Family Gathering DJ ChatRocTank Y"
type textarea "Enjoy The Family Gathering DJ ChatRocTank"
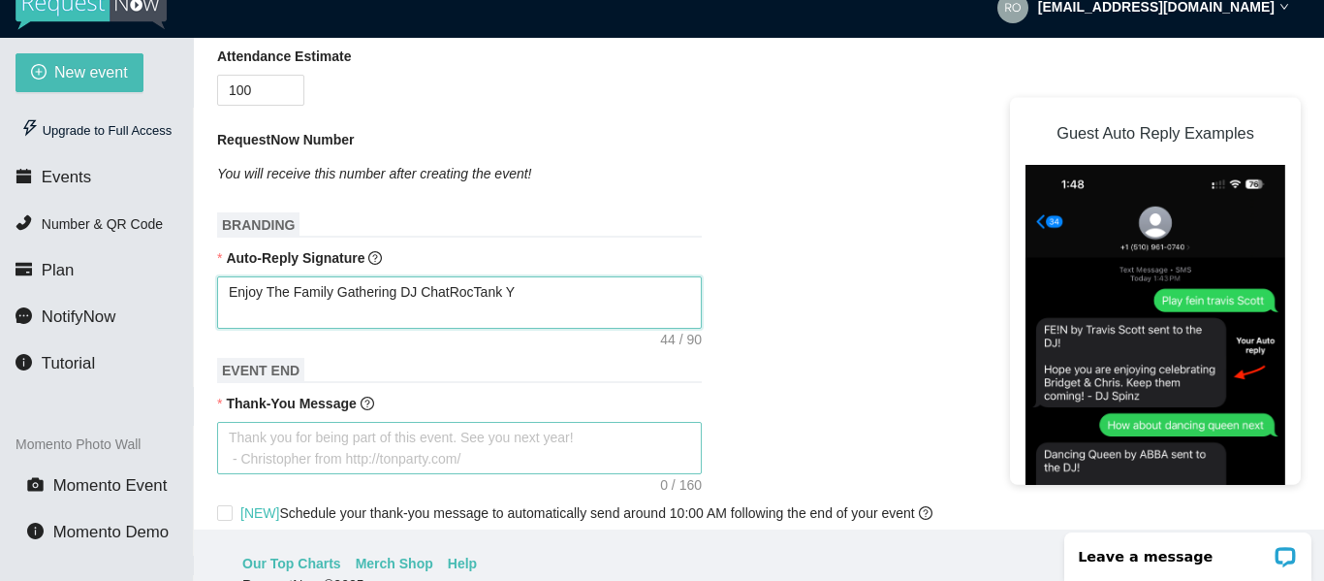
type textarea "Enjoy The Family Gathering DJ ChatRocTank"
type textarea "Enjoy The Family Gathering DJ ChatRocTan"
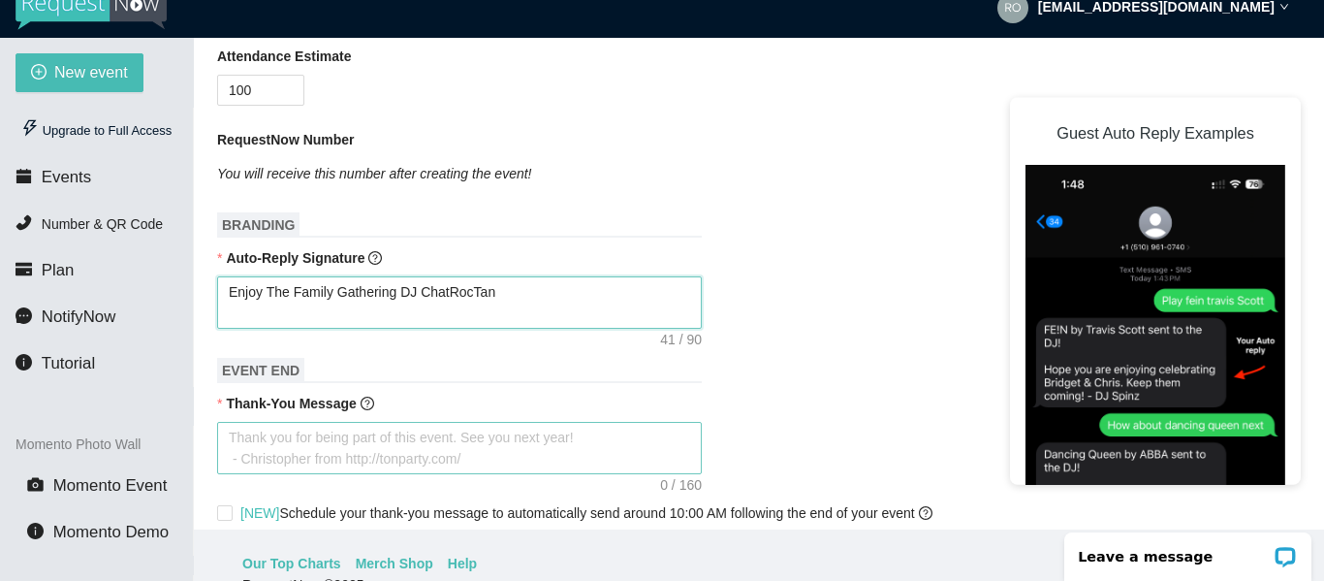
type textarea "Enjoy The Family Gathering DJ ChatRocTa"
type textarea "Enjoy The Family Gathering DJ ChatRocT"
type textarea "Enjoy The Family Gathering DJ ChatRoc"
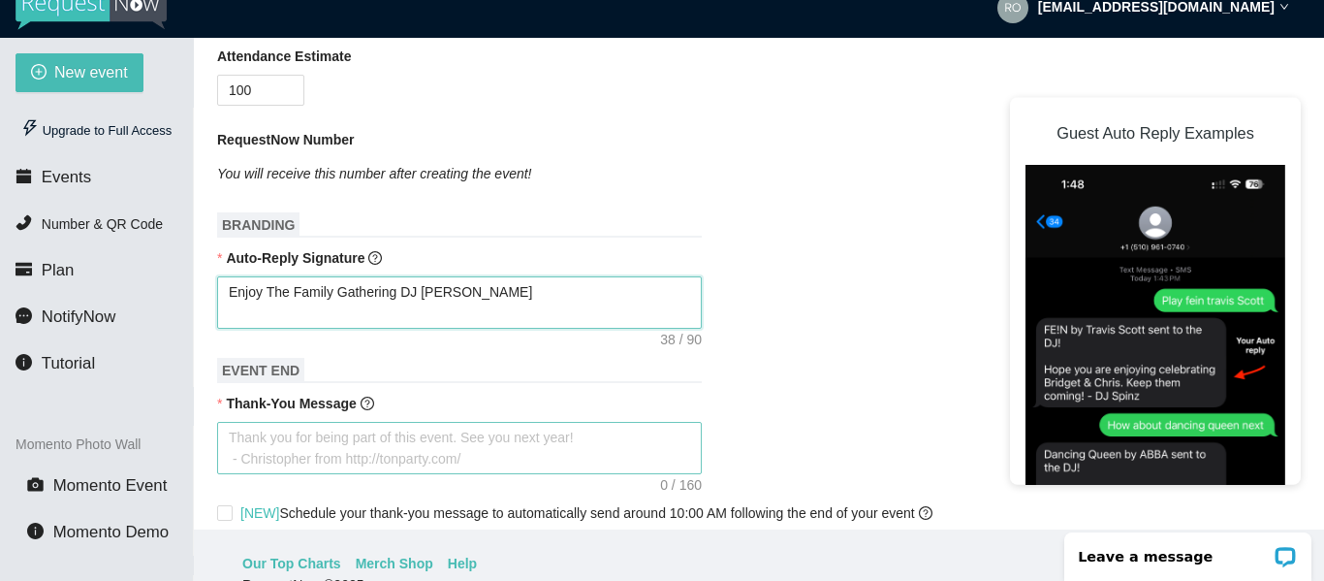
type textarea "Enjoy The Family Gathering DJ ChatRoc"
click at [282, 448] on textarea "Thank-You Message" at bounding box center [459, 448] width 485 height 52
type textarea "T"
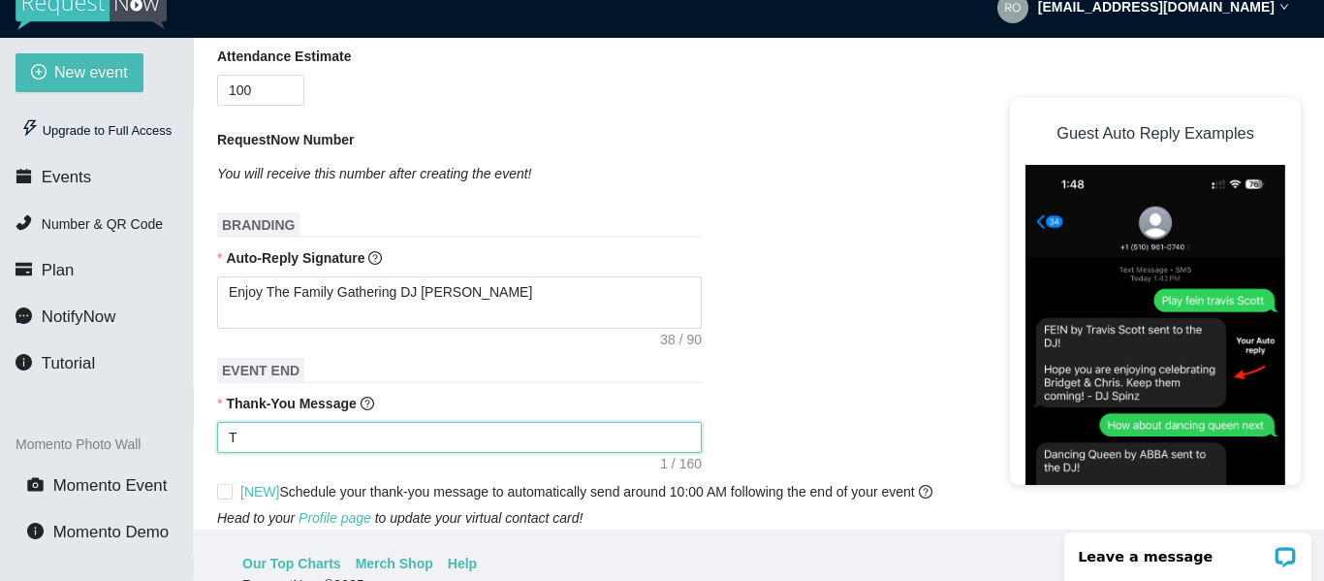
type textarea "Th"
type textarea "Tha"
type textarea "Than"
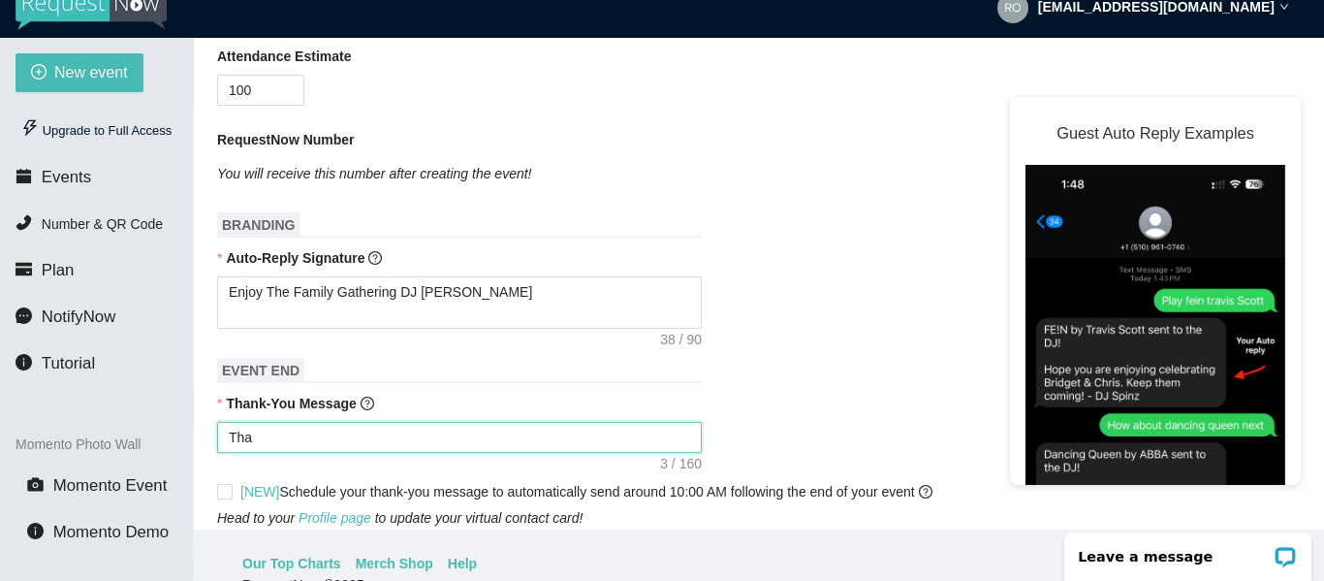
type textarea "Than"
type textarea "Thank"
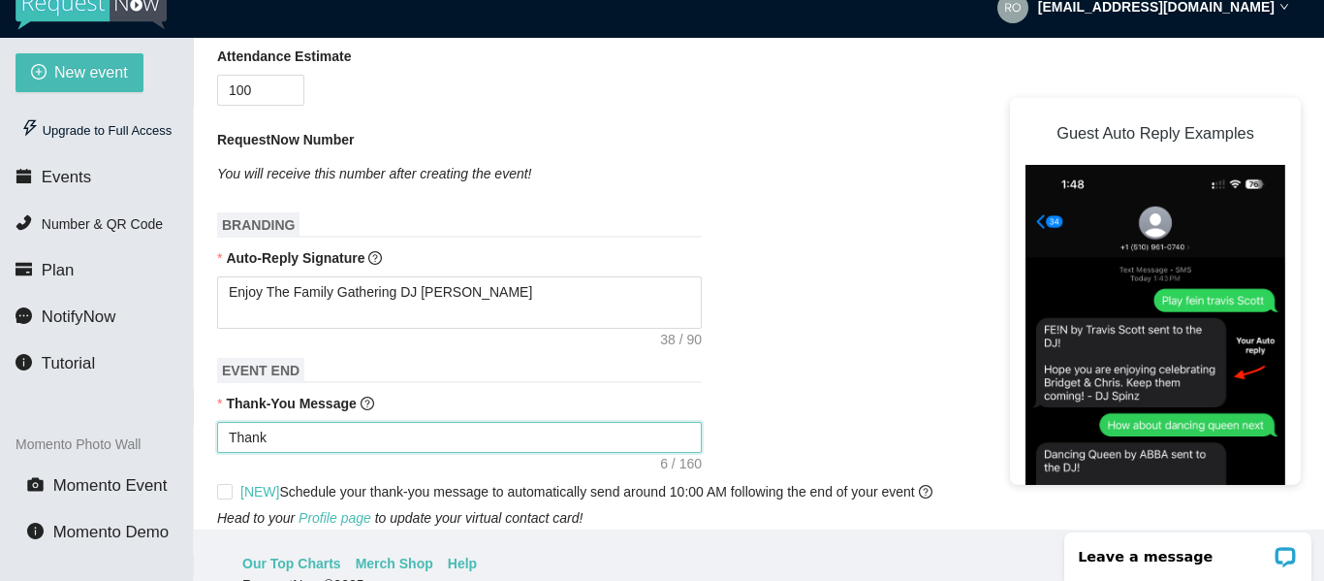
type textarea "Thank Y"
type textarea "Thank Yo"
type textarea "Thank You"
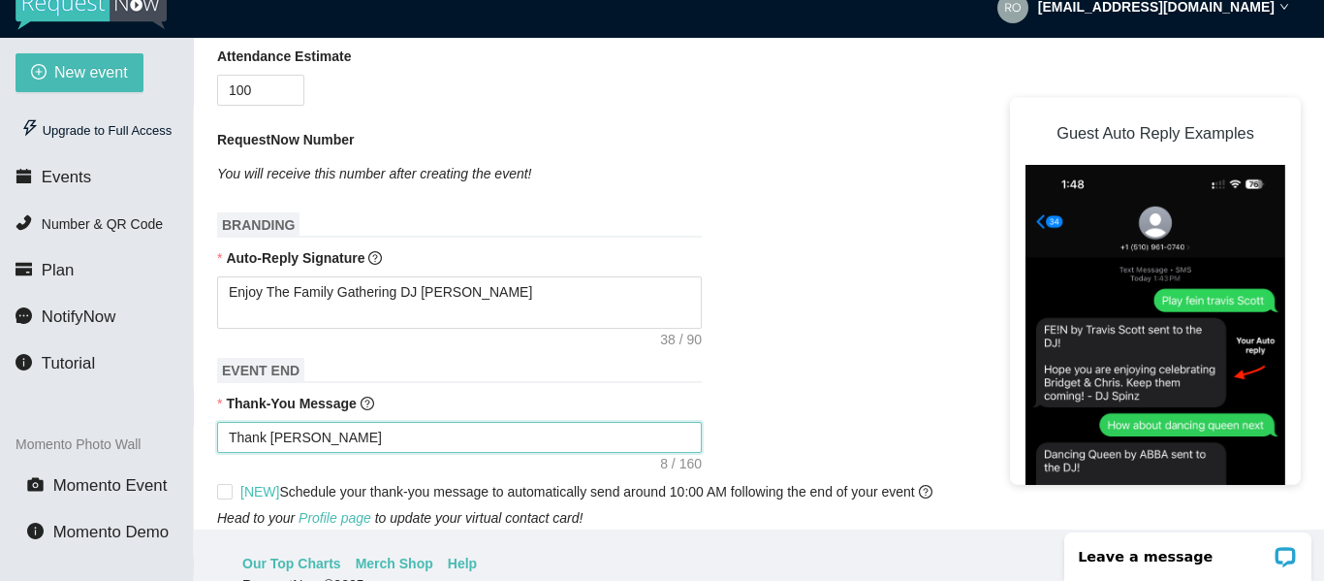
type textarea "Thank You"
type textarea "Thank You f"
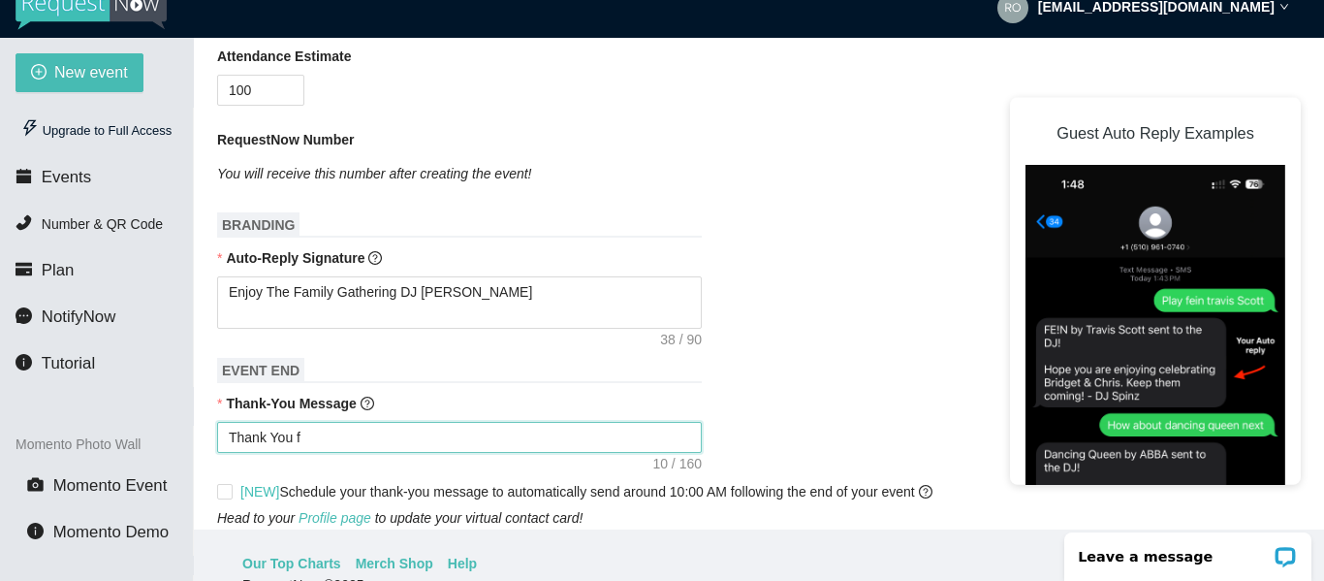
type textarea "Thank You fo"
type textarea "Thank You for"
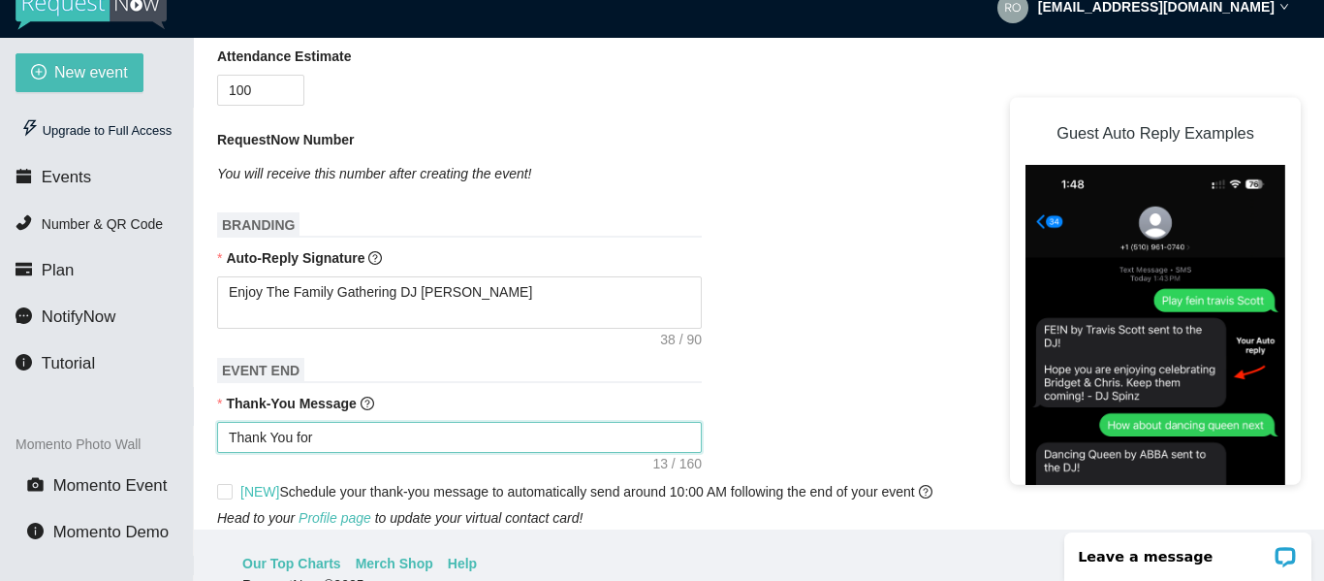
type textarea "Thank You for"
type textarea "Thank You for b"
type textarea "Thank You for be"
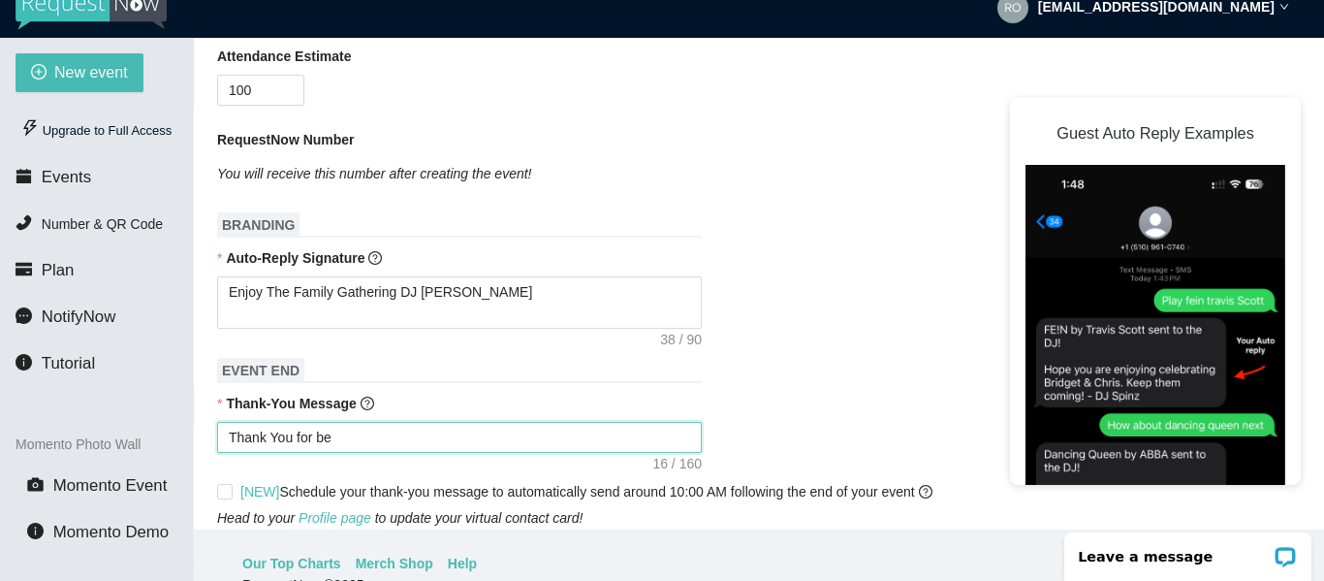
type textarea "Thank You for bei"
type textarea "Thank You for bein"
type textarea "Thank You for being"
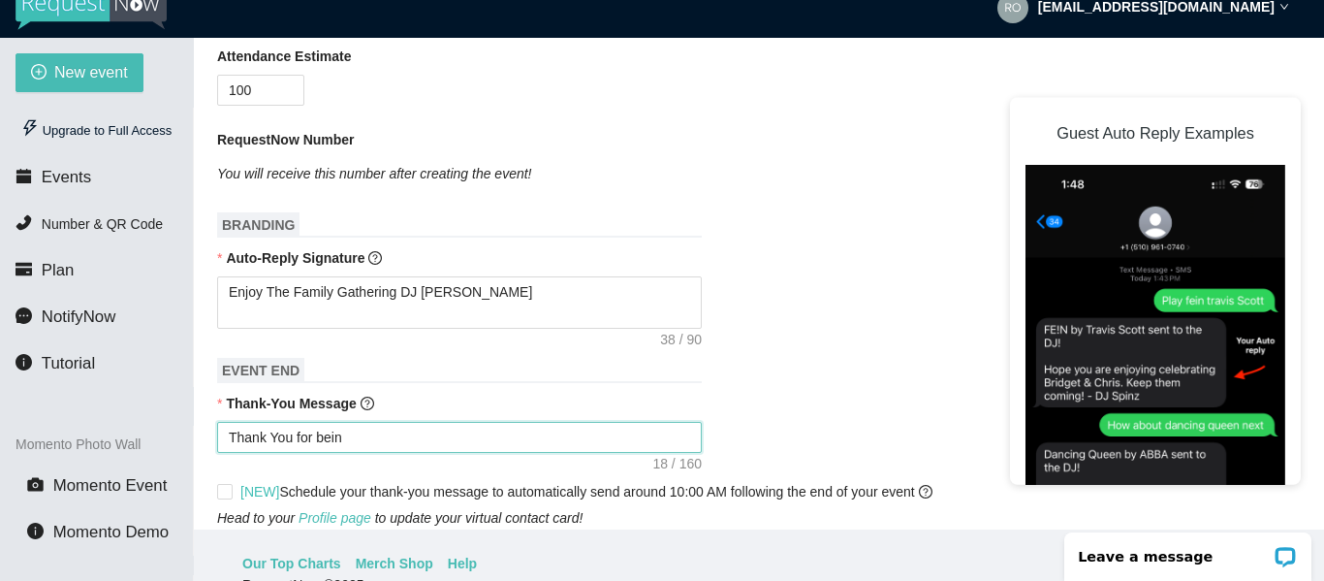
type textarea "Thank You for being"
type textarea "Thank You for being A"
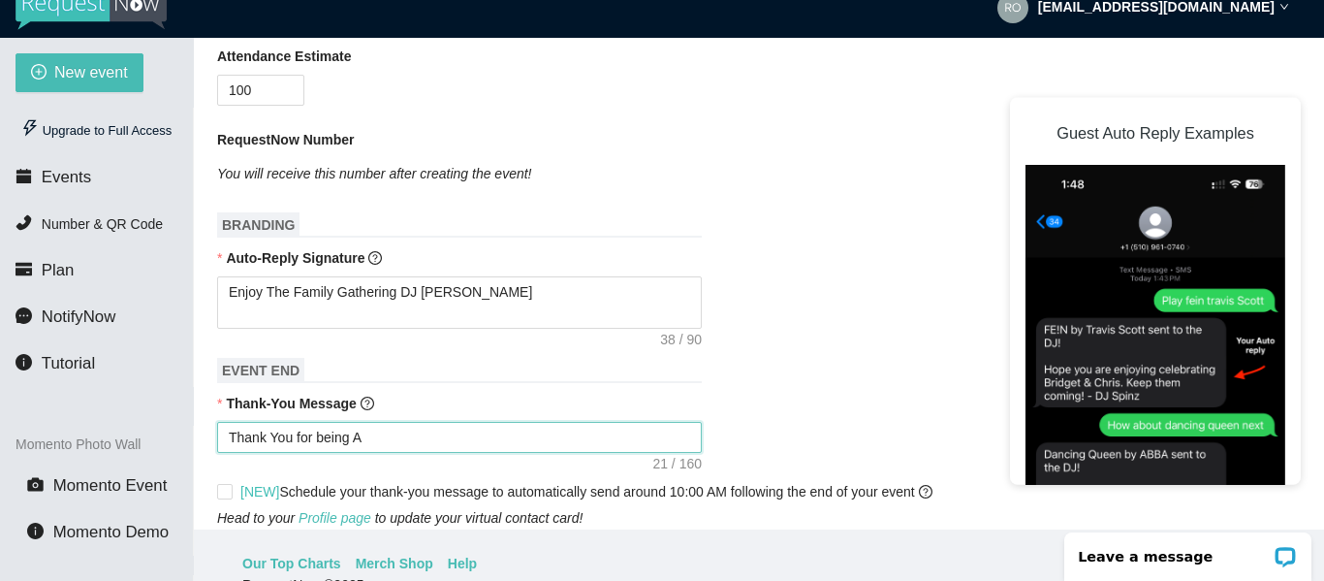
type textarea "Thank You for being A"
type textarea "Thank You for being A p"
type textarea "Thank You for being A pa"
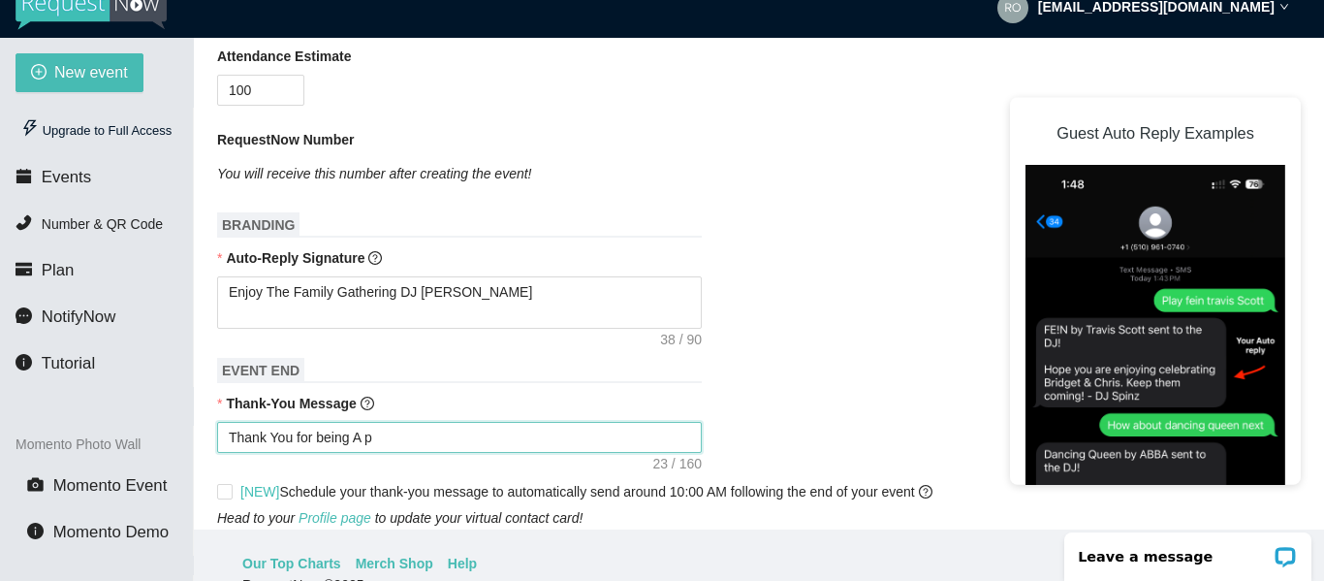
type textarea "Thank You for being A pa"
type textarea "Thank You for being A par"
type textarea "Thank You for being A part"
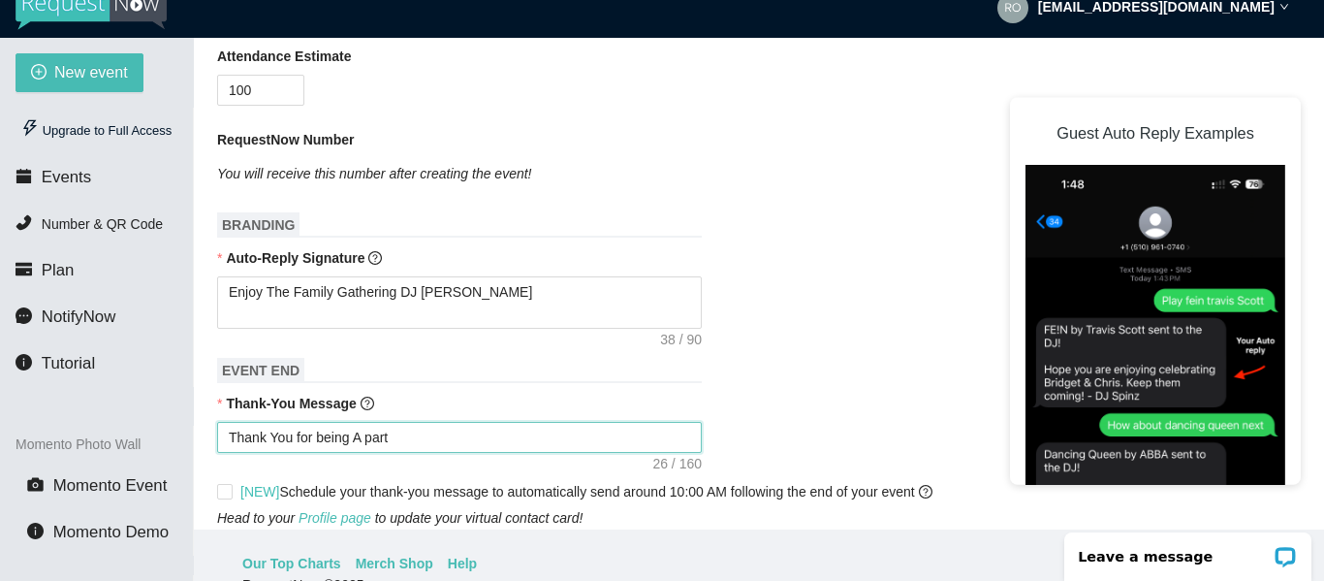
type textarea "Thank You for being A part"
type textarea "Thank You for being A part o"
type textarea "Thank You for being A part of"
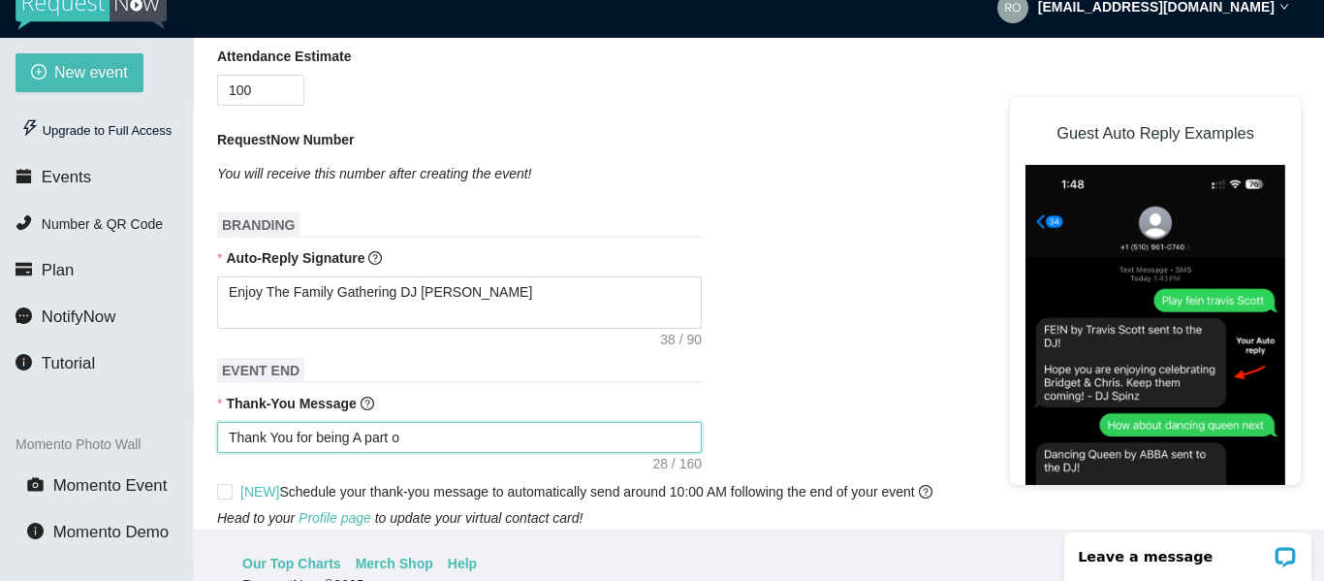
type textarea "Thank You for being A part of"
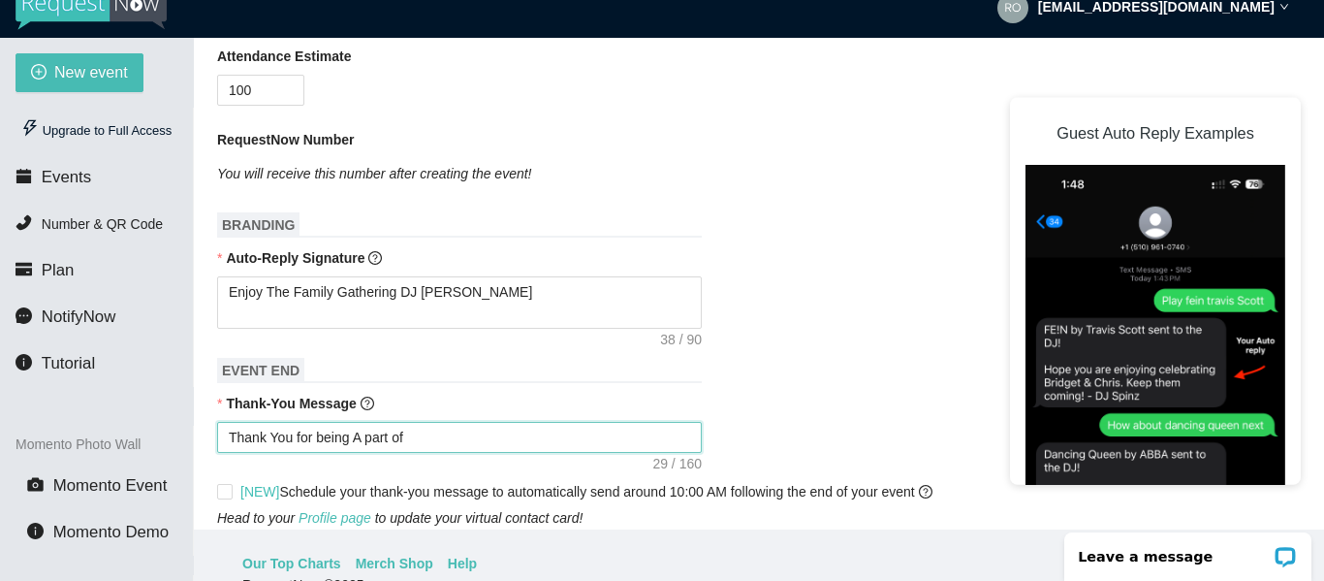
type textarea "Thank You for being A part o"
type textarea "Thank You for being A part"
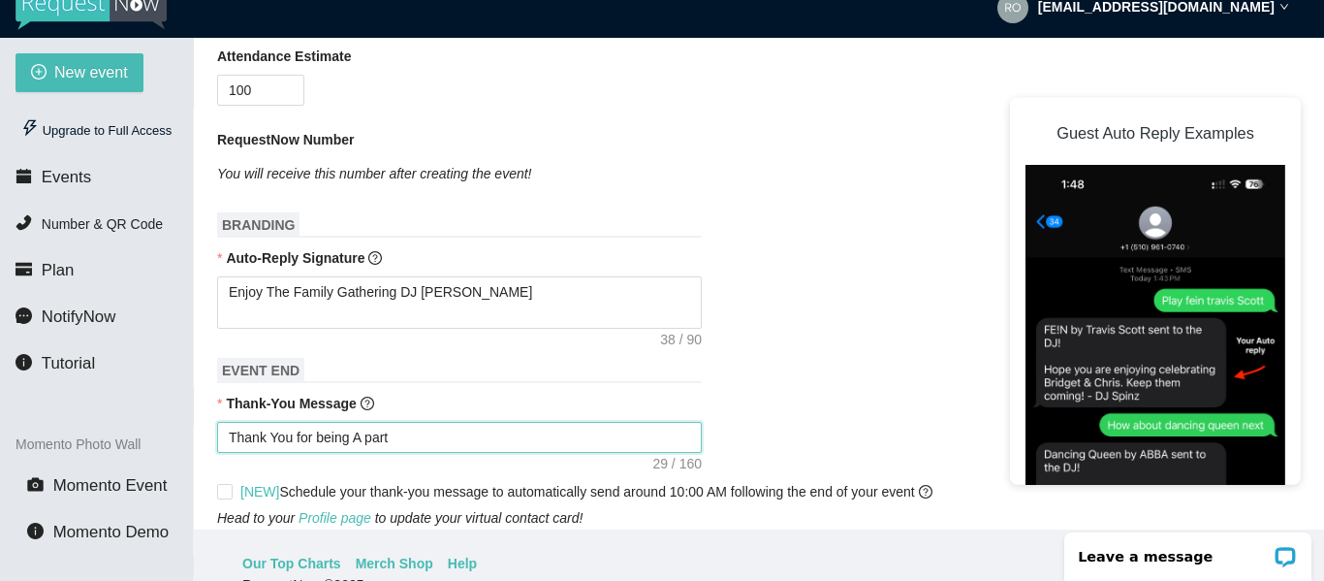
type textarea "Thank You for being A part"
type textarea "Thank You for being A par"
type textarea "Thank You for being A pa"
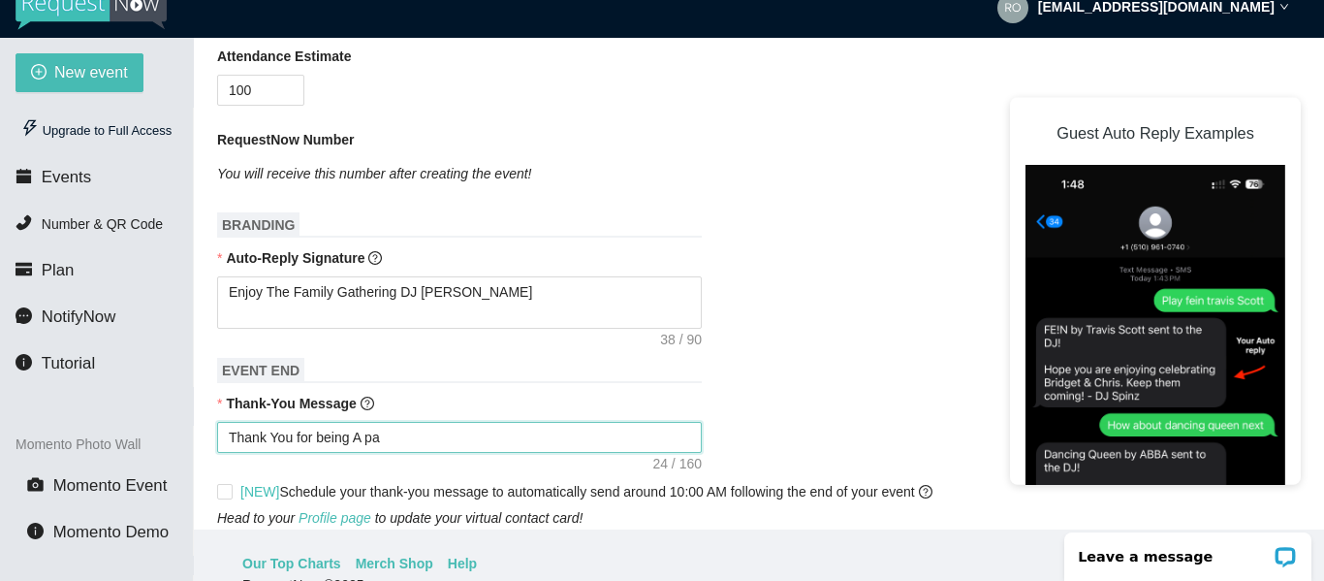
type textarea "Thank You for being A p"
type textarea "Thank You for being A"
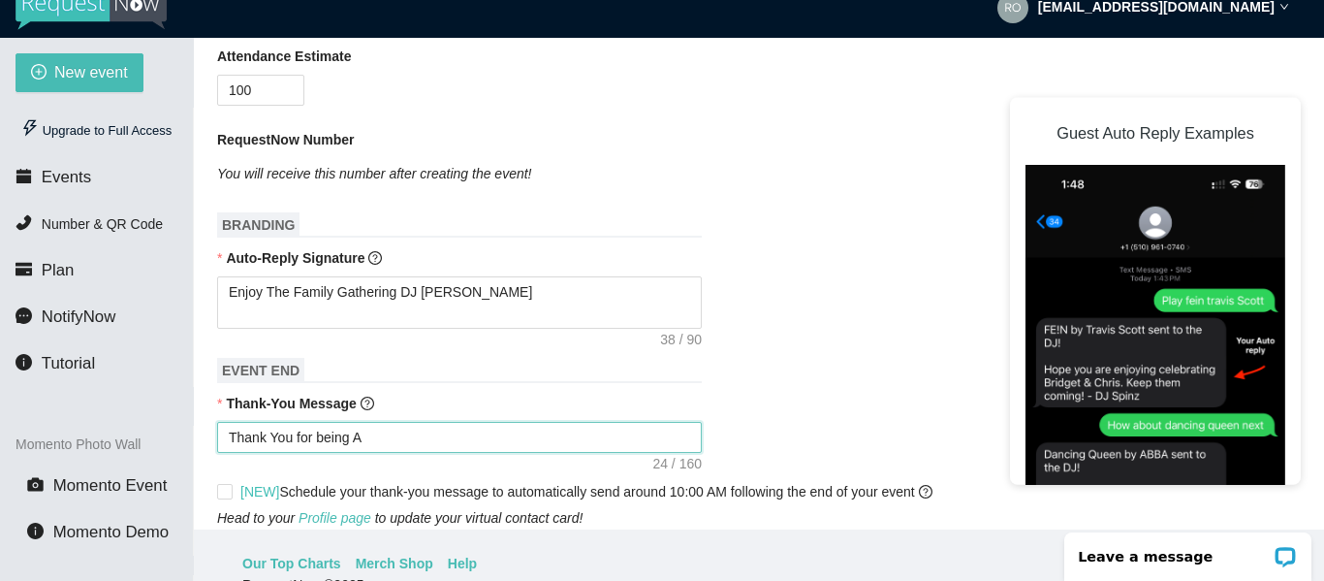
type textarea "Thank You for being A"
type textarea "Thank You for being"
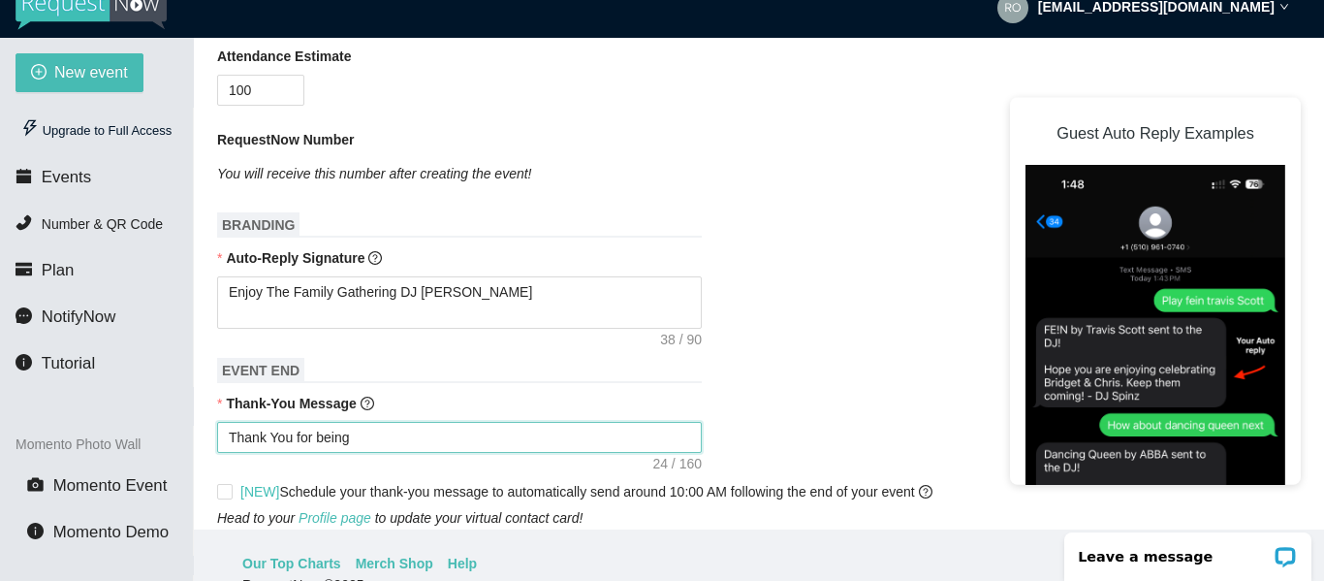
type textarea "Thank You for bein"
type textarea "Thank You for bei"
type textarea "Thank You for be"
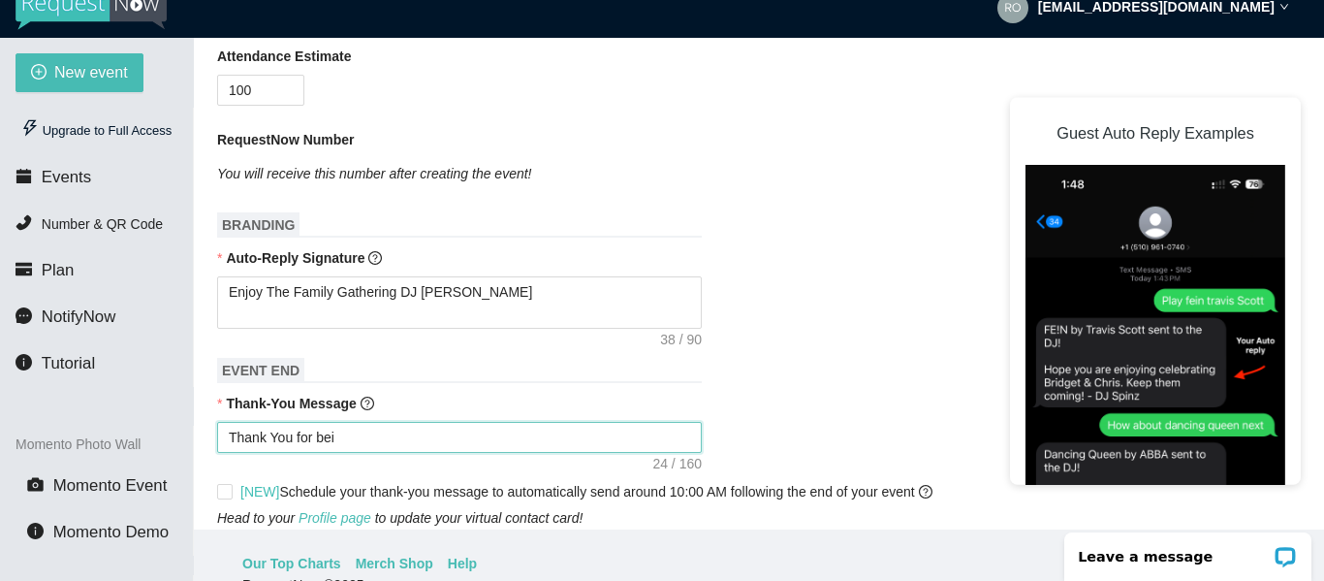
type textarea "Thank You for be"
type textarea "Thank You for b"
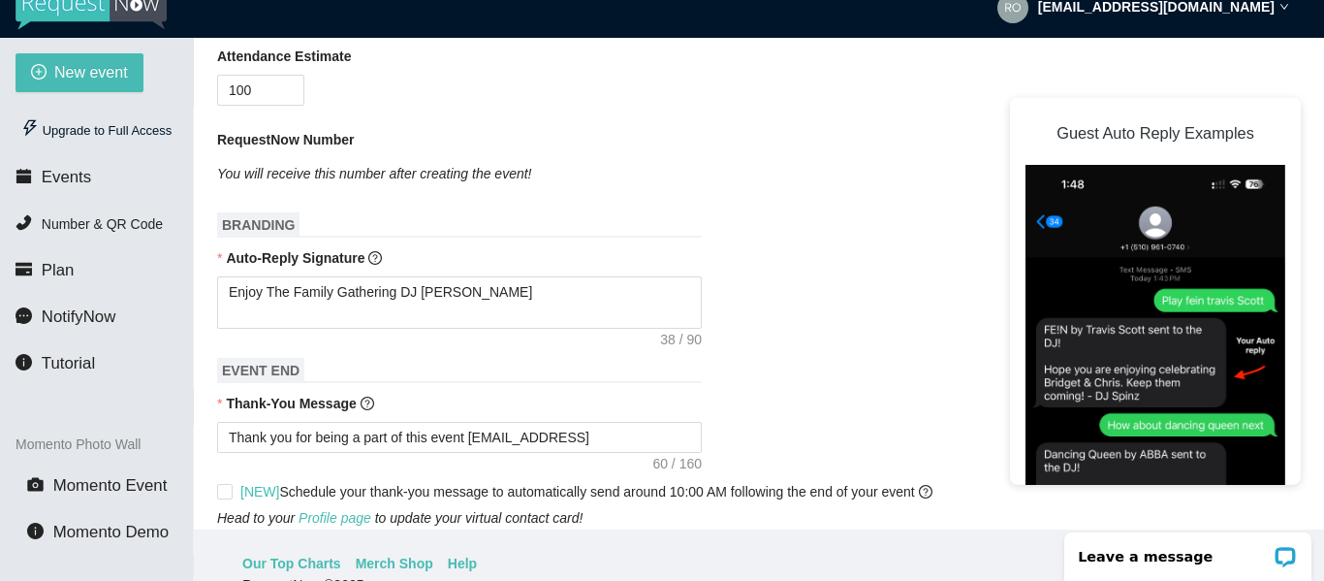
click at [859, 412] on div "Thank-You Message" at bounding box center [759, 407] width 1084 height 29
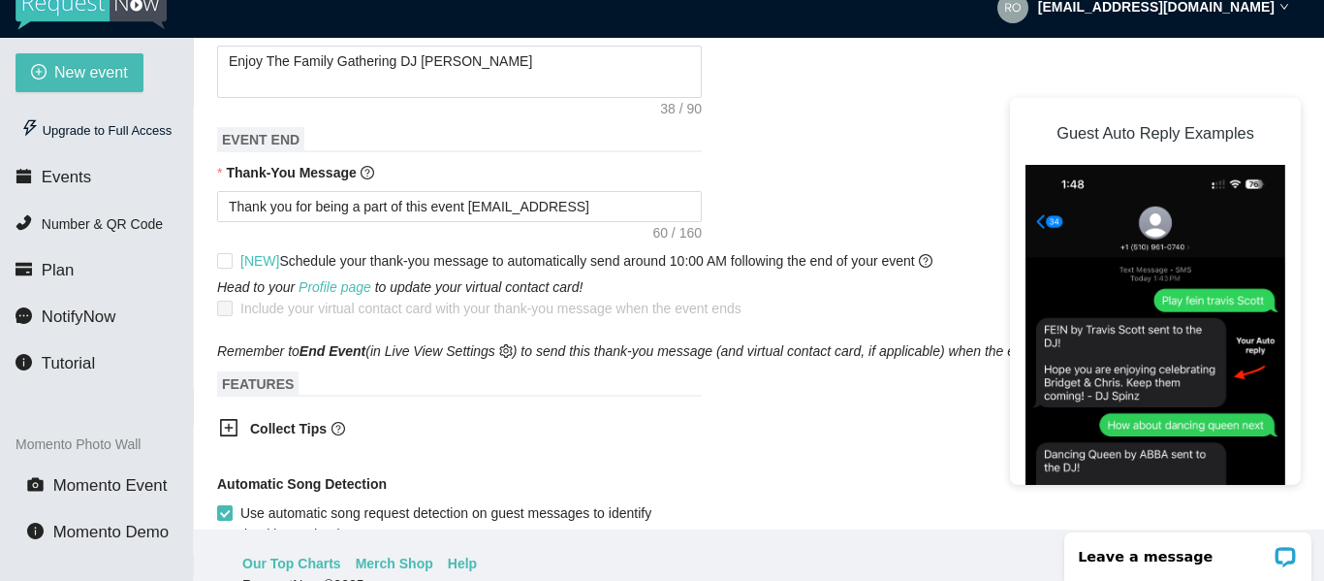
scroll to position [776, 0]
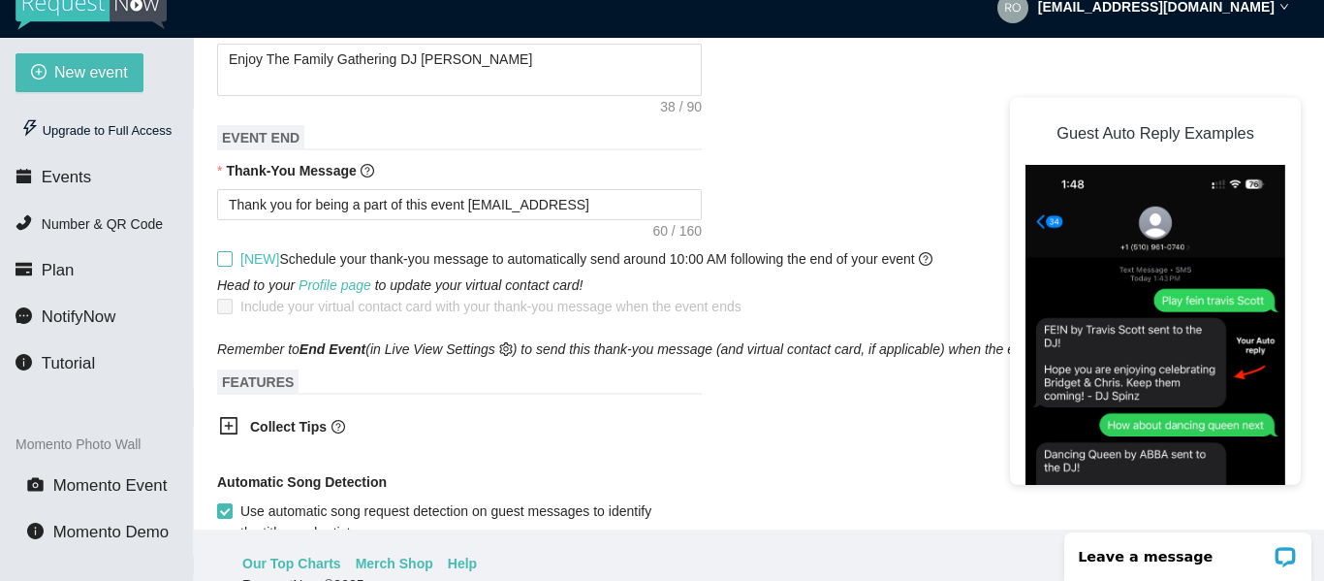
click at [234, 262] on span "[NEW] Schedule your thank-you message to automatically send around 10:00 AM fol…" at bounding box center [587, 258] width 708 height 21
click at [231, 262] on input "[NEW] Schedule your thank-you message to automatically send around 10:00 AM fol…" at bounding box center [224, 258] width 14 height 14
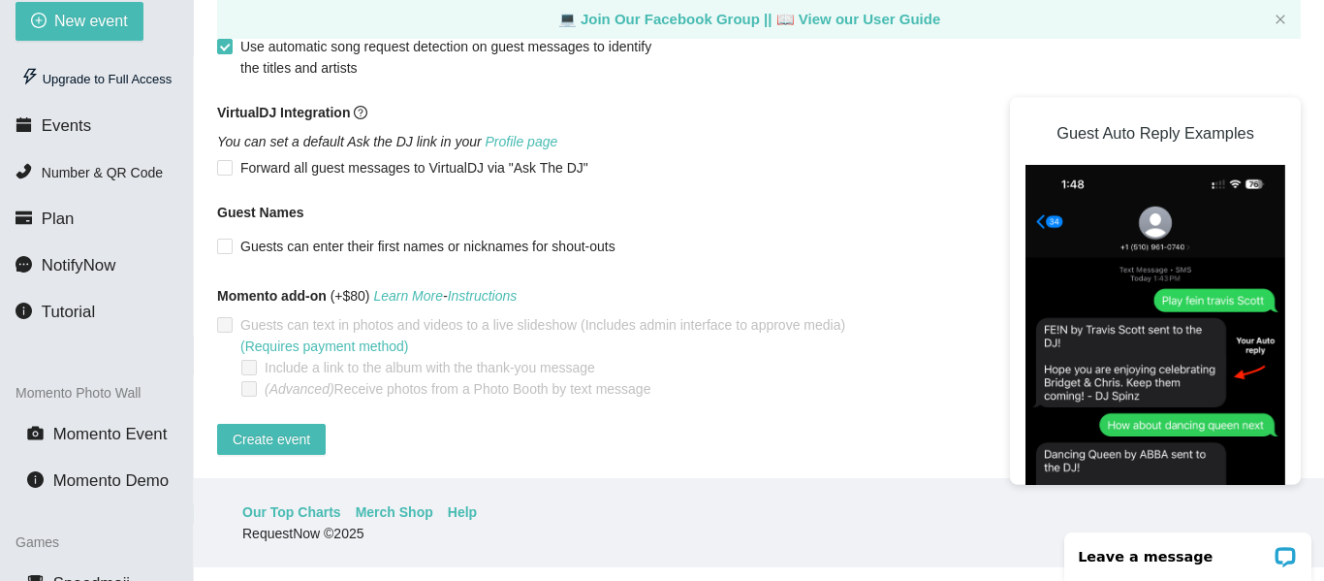
scroll to position [102, 0]
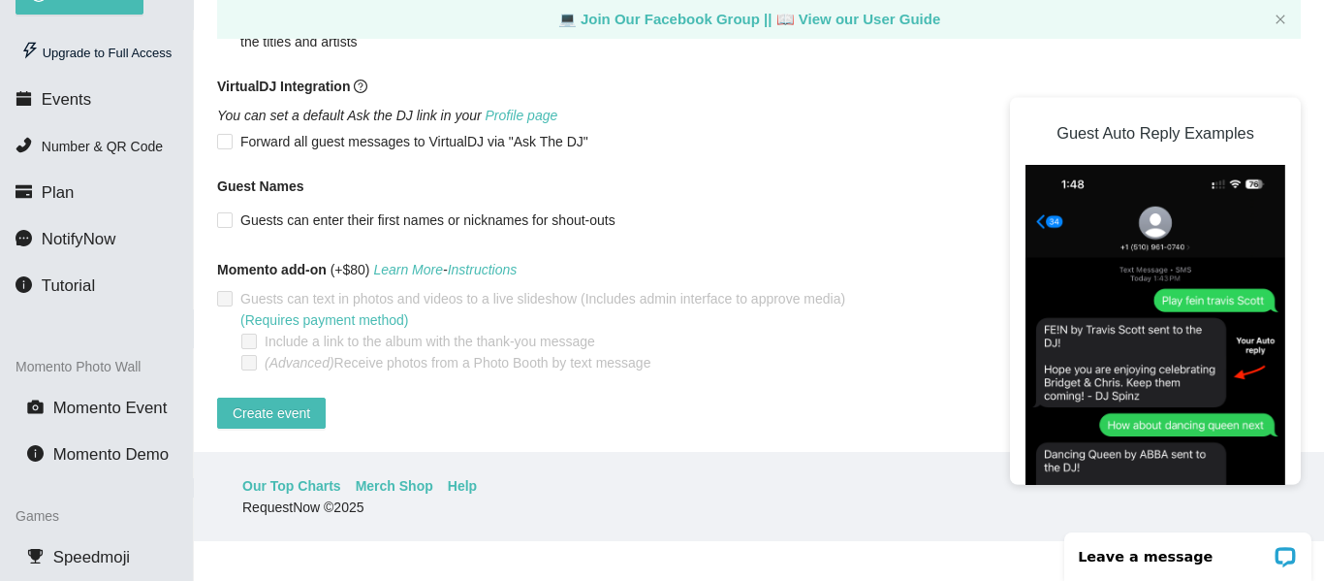
click at [226, 212] on input "Guests can enter their first names or nicknames for shout-outs" at bounding box center [224, 219] width 14 height 14
click at [258, 402] on span "Create event" at bounding box center [272, 412] width 78 height 21
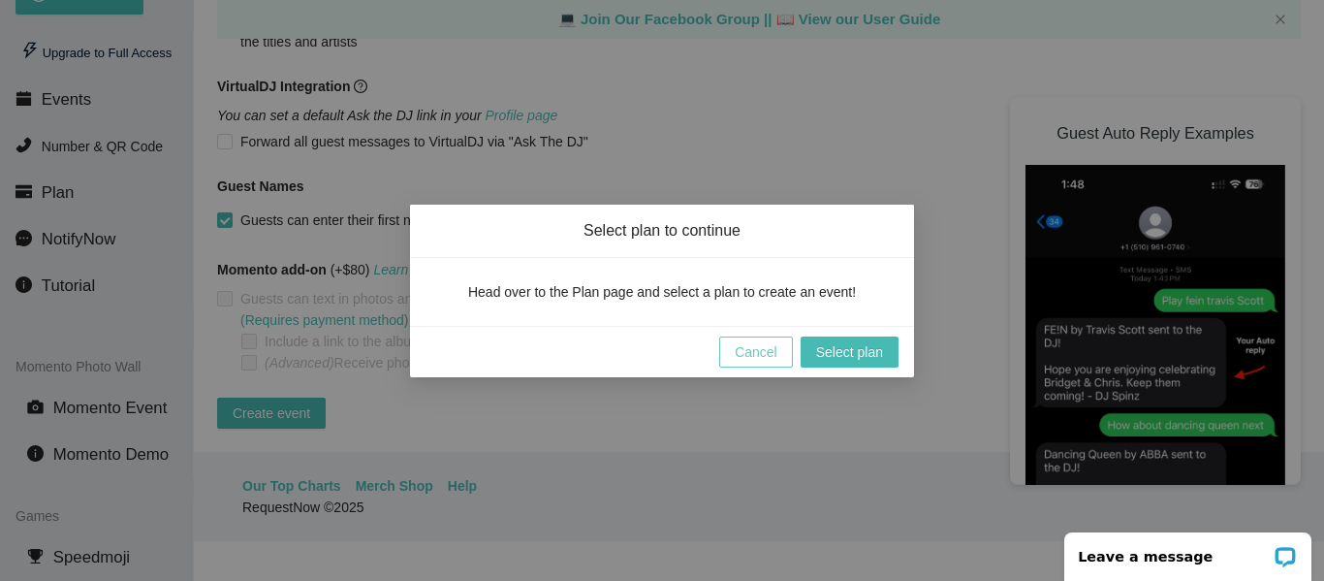
click at [750, 350] on span "Cancel" at bounding box center [756, 351] width 43 height 21
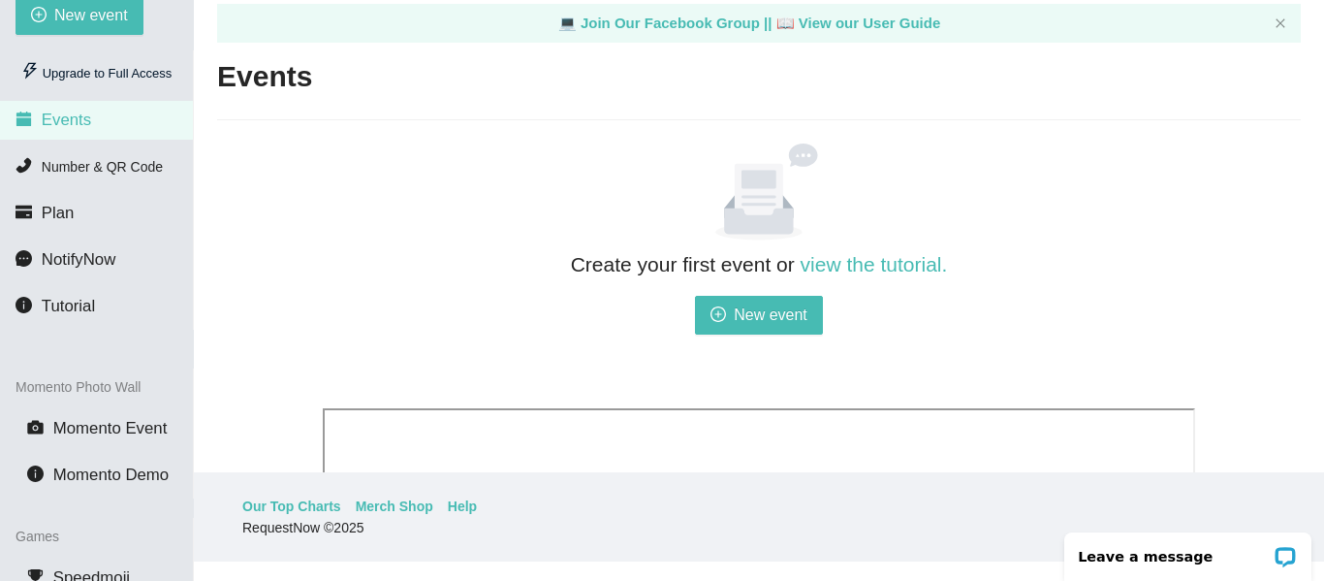
scroll to position [102, 0]
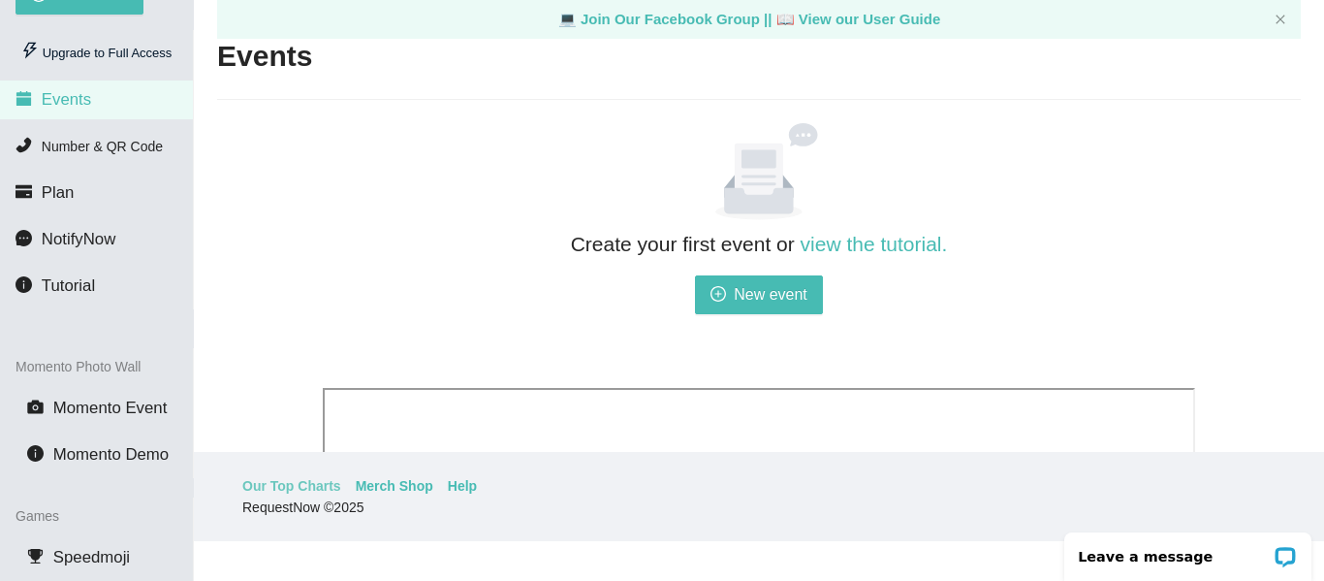
click at [281, 485] on link "Our Top Charts" at bounding box center [291, 485] width 99 height 21
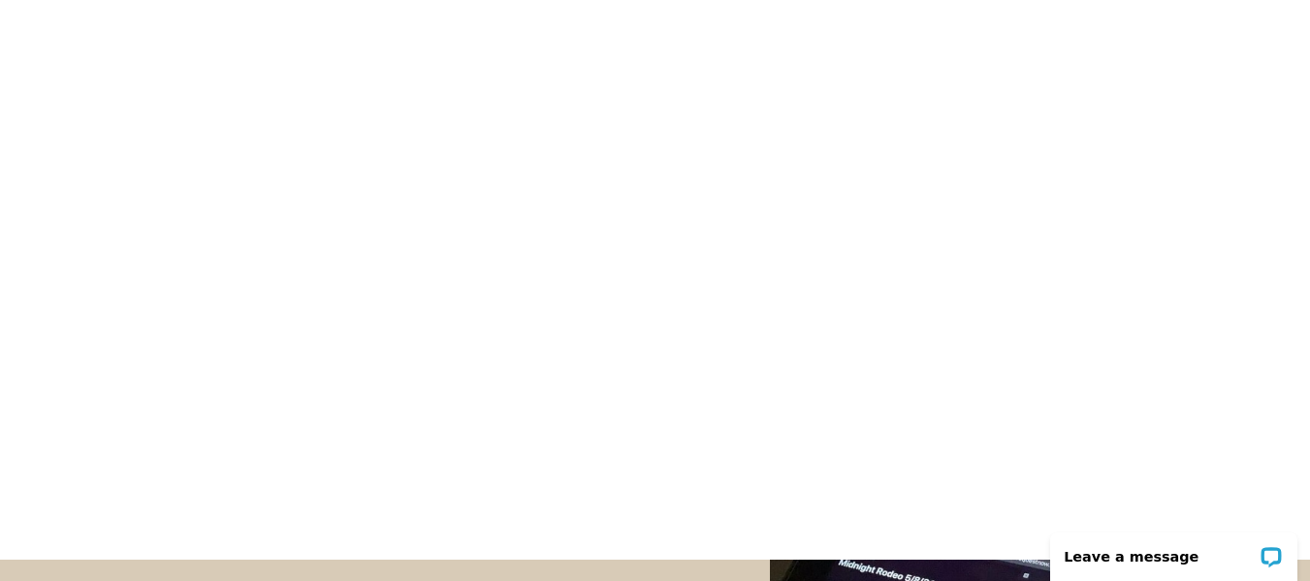
scroll to position [505, 0]
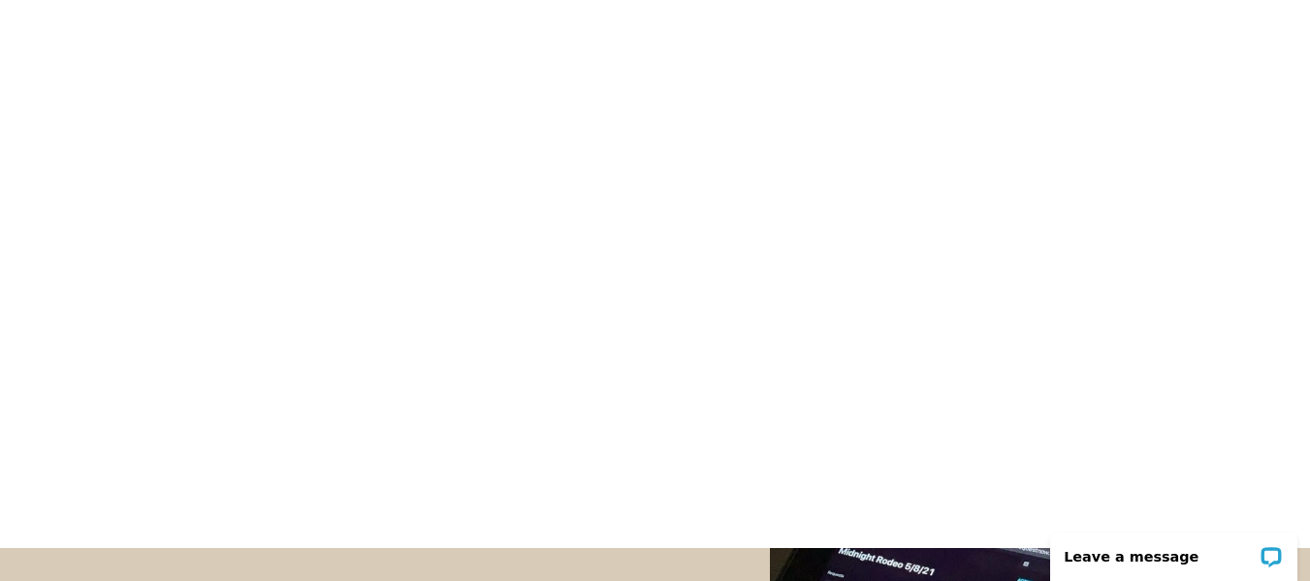
click at [980, 526] on body "Features Demo Pricing Use Cases Wedding + Private Events Karaoke DJs Bar/Club &…" at bounding box center [655, 354] width 1310 height 1719
click at [990, 512] on body "Features Demo Pricing Use Cases Wedding + Private Events Karaoke DJs Bar/Club &…" at bounding box center [655, 354] width 1310 height 1719
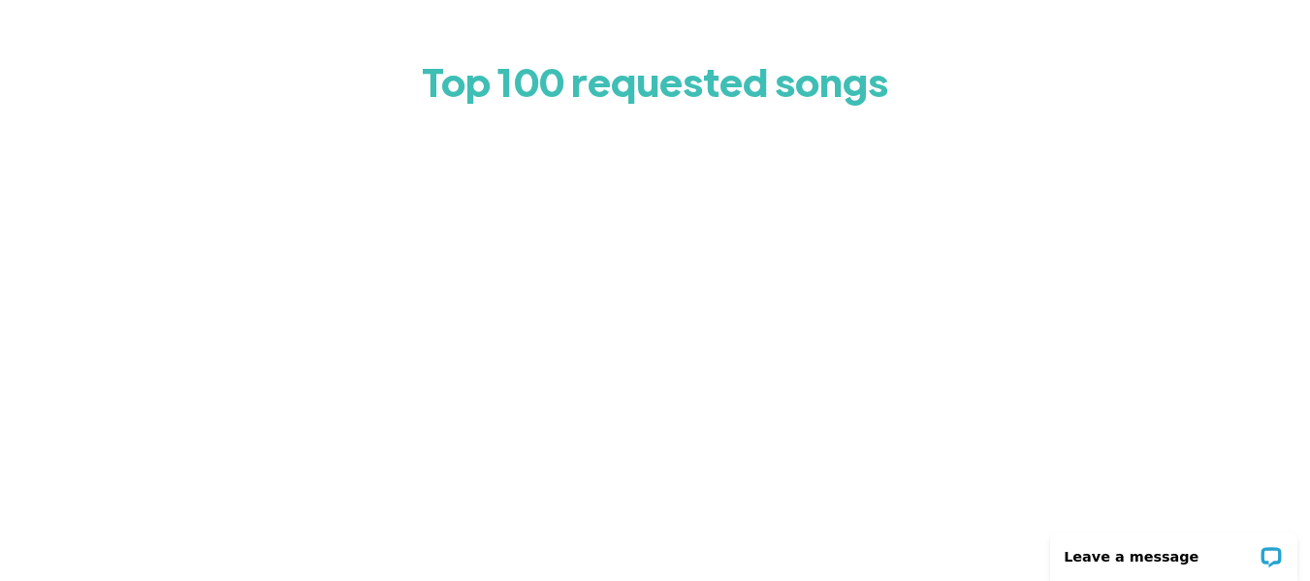
scroll to position [0, 0]
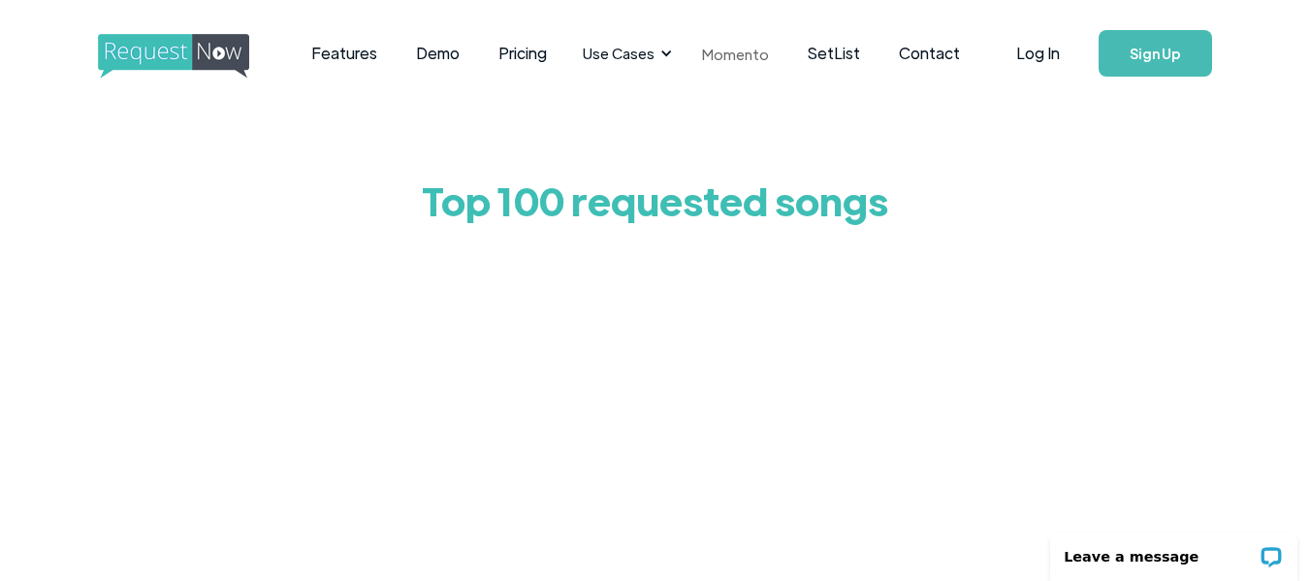
click at [723, 57] on link "Momento" at bounding box center [736, 53] width 106 height 57
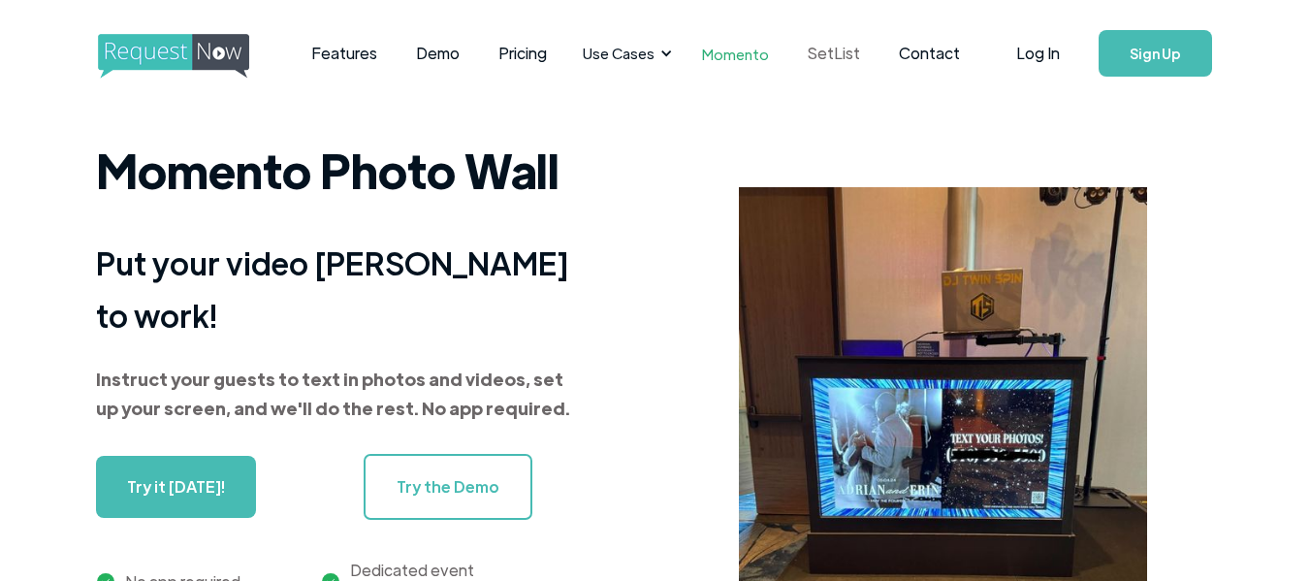
click at [829, 50] on link "SetList" at bounding box center [833, 53] width 91 height 60
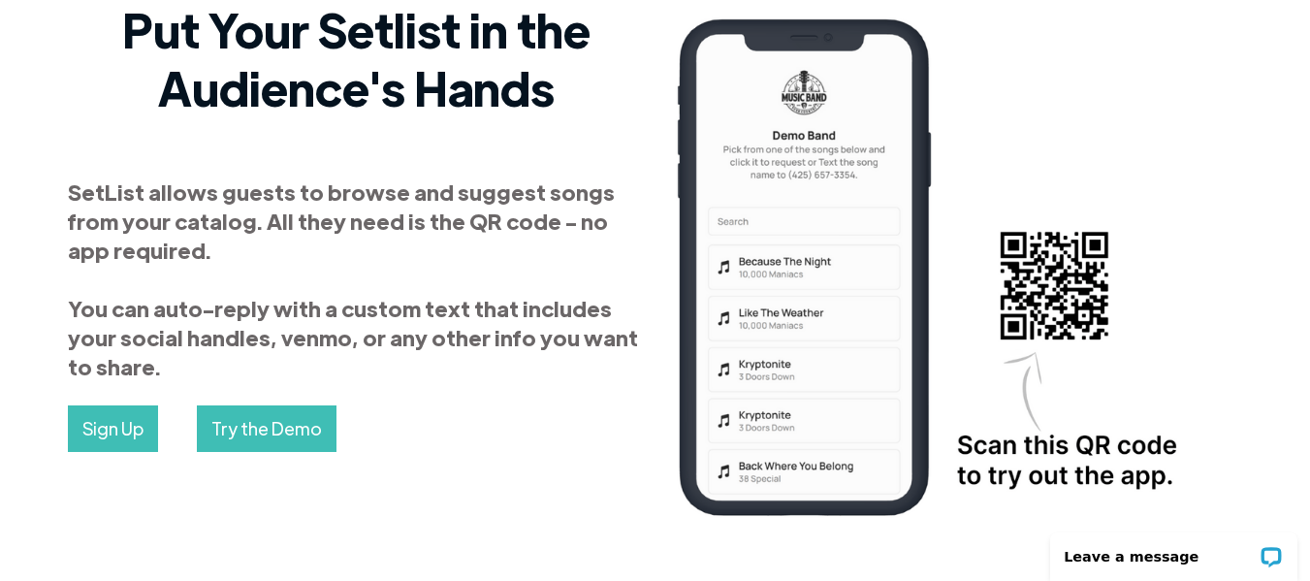
scroll to position [321, 0]
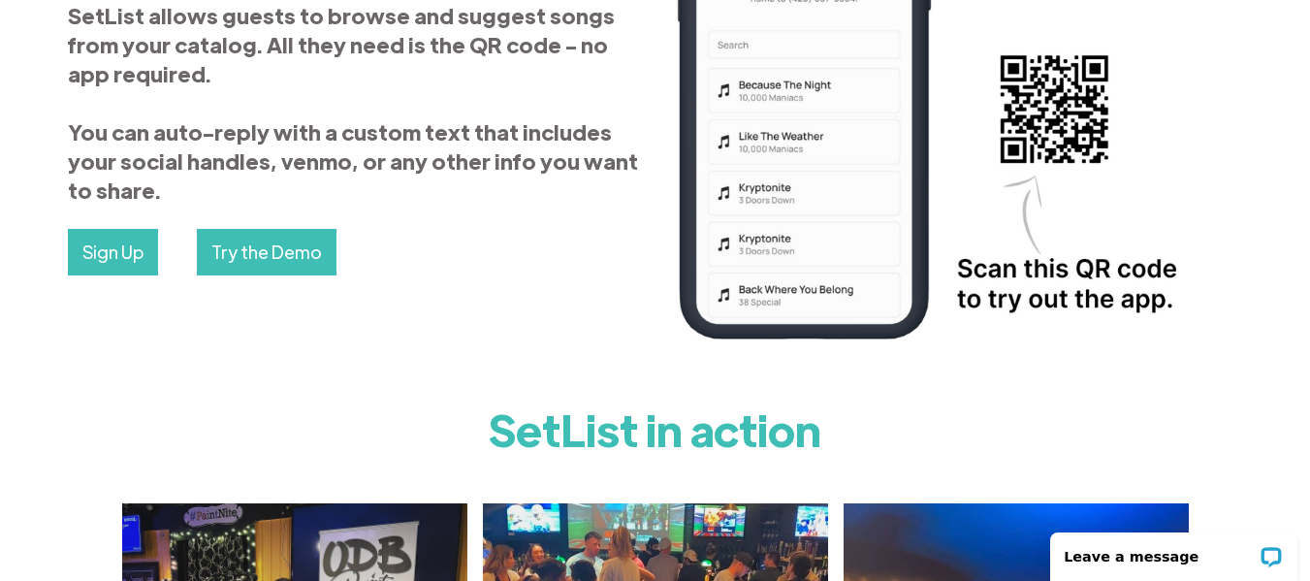
drag, startPoint x: 1304, startPoint y: 172, endPoint x: 1280, endPoint y: 260, distance: 91.5
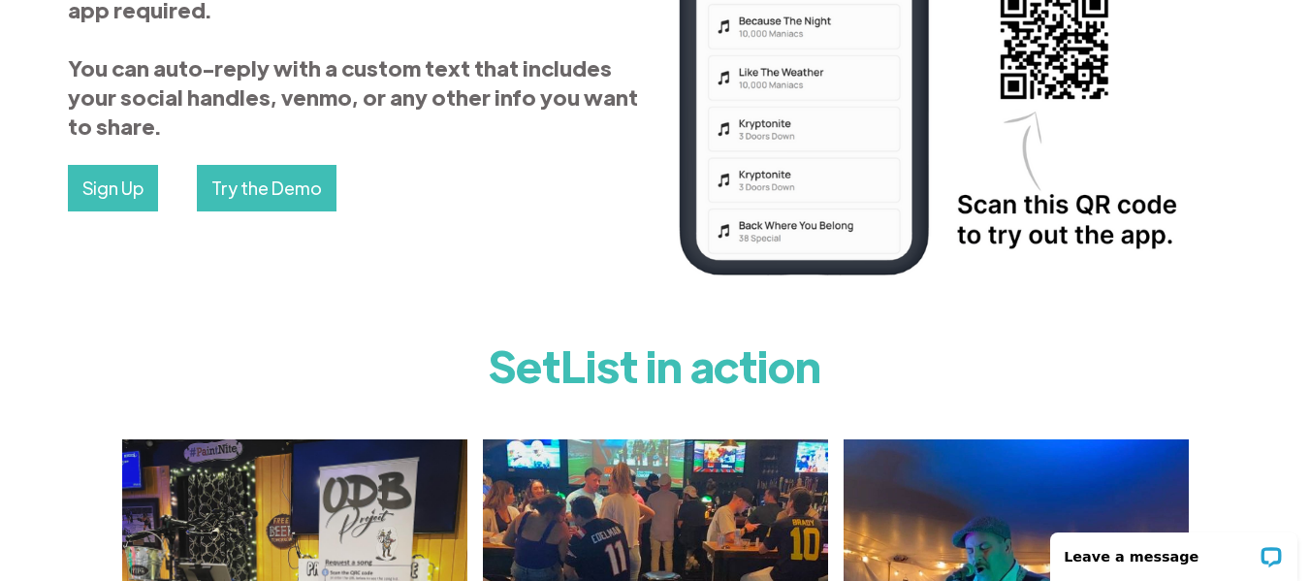
scroll to position [0, 0]
